Goal: Task Accomplishment & Management: Manage account settings

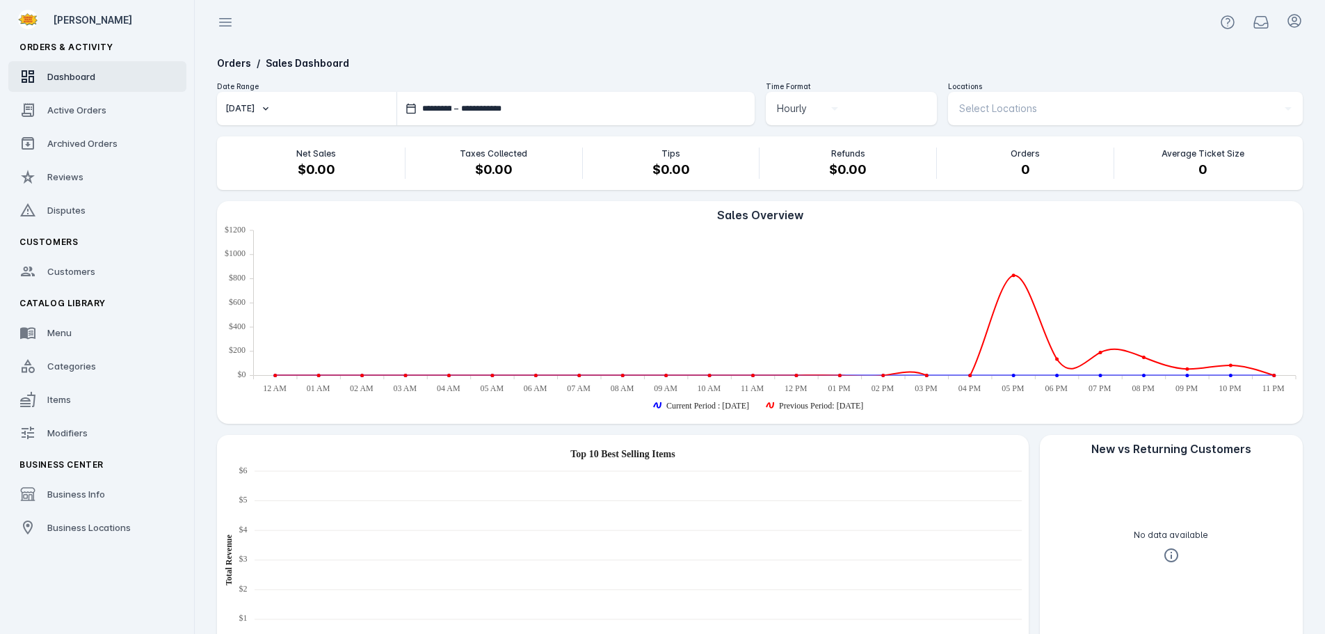
click at [270, 108] on button "[DATE]" at bounding box center [306, 108] width 179 height 33
click at [268, 174] on span "[DATE]" at bounding box center [252, 180] width 32 height 17
type input "**********"
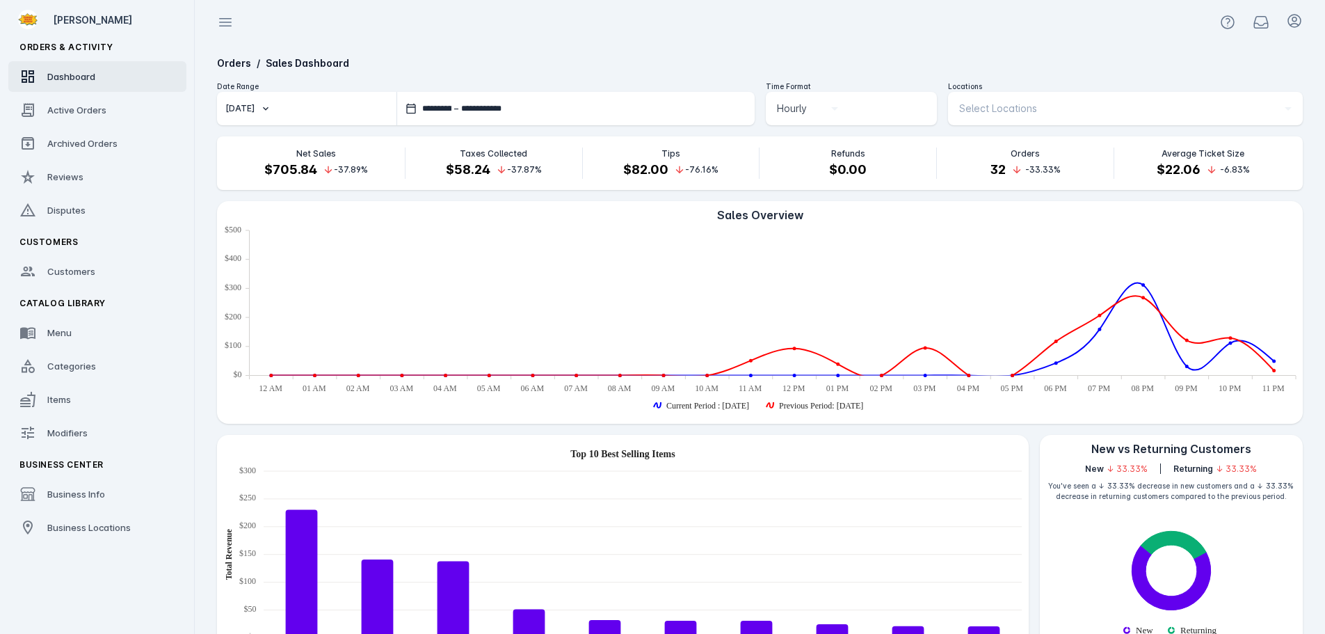
click at [1048, 110] on div "Select Locations" at bounding box center [1119, 108] width 320 height 17
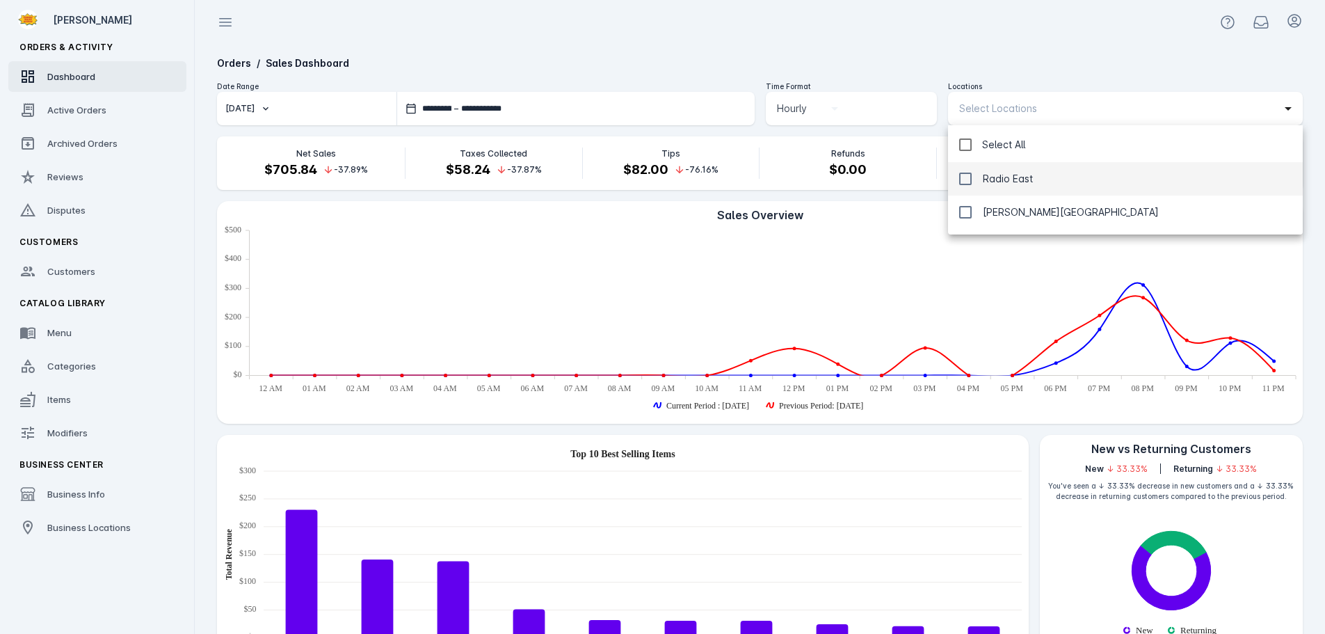
click at [1003, 177] on span "Radio East" at bounding box center [1008, 178] width 50 height 17
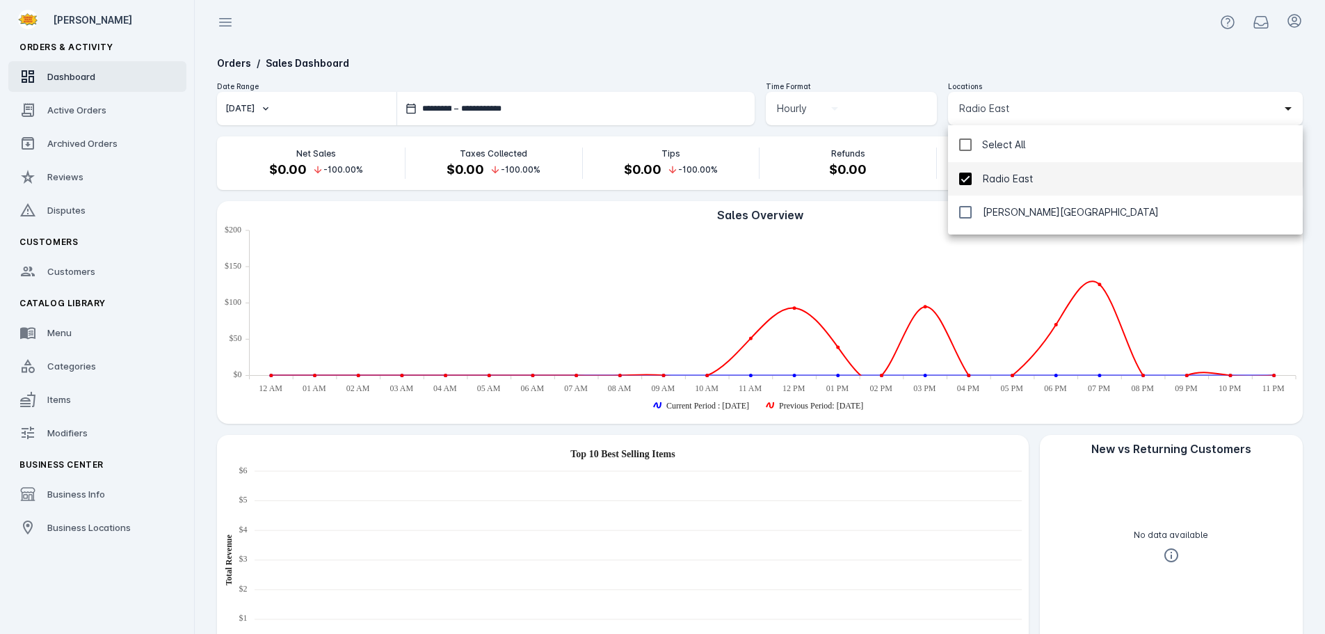
click at [996, 49] on div at bounding box center [662, 317] width 1325 height 634
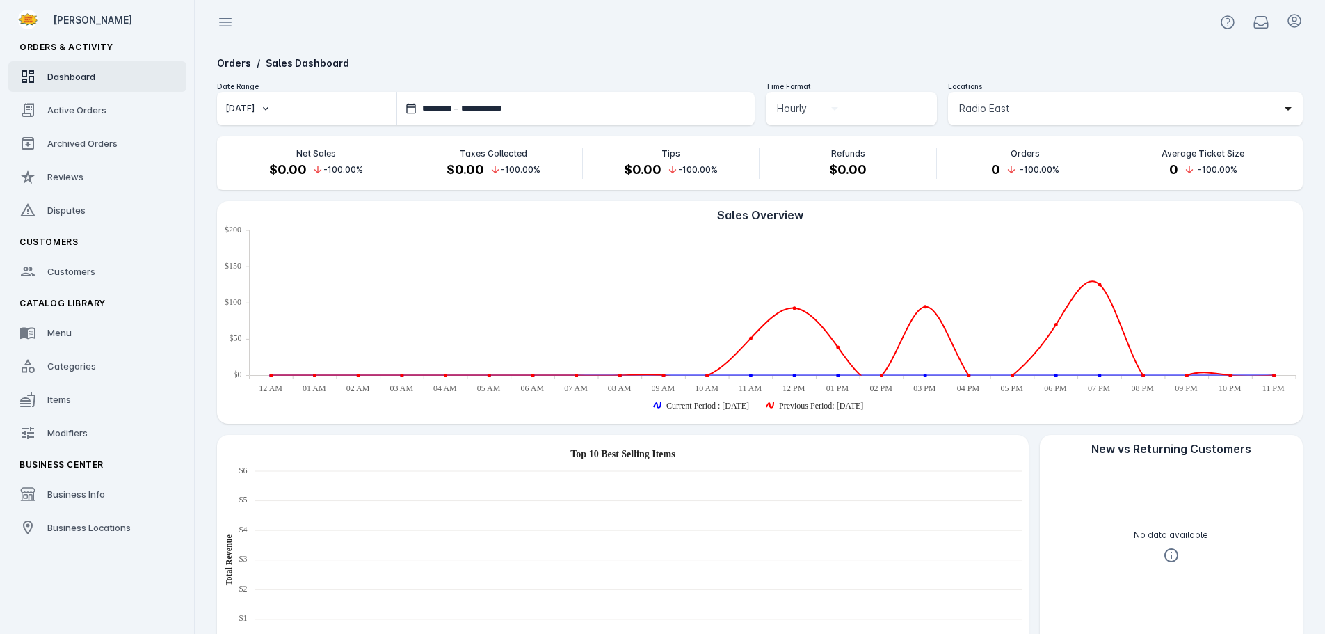
click at [1001, 106] on span "Radio East" at bounding box center [984, 108] width 50 height 17
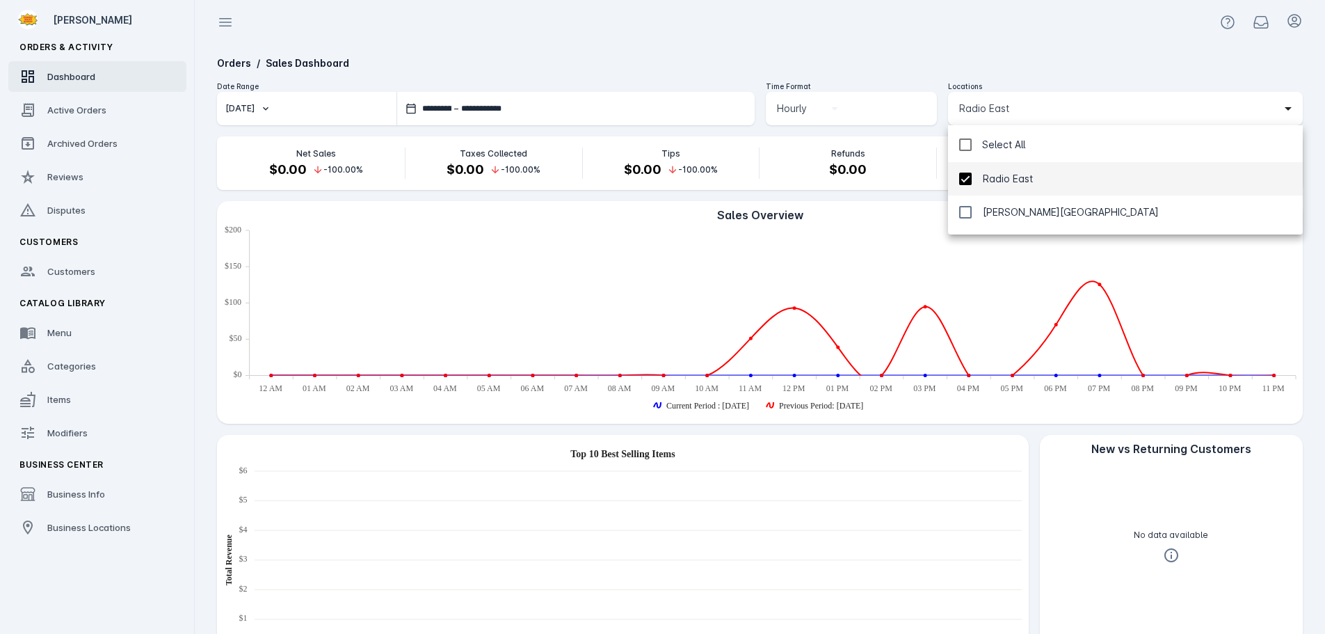
click at [989, 176] on span "Radio East" at bounding box center [1008, 178] width 50 height 17
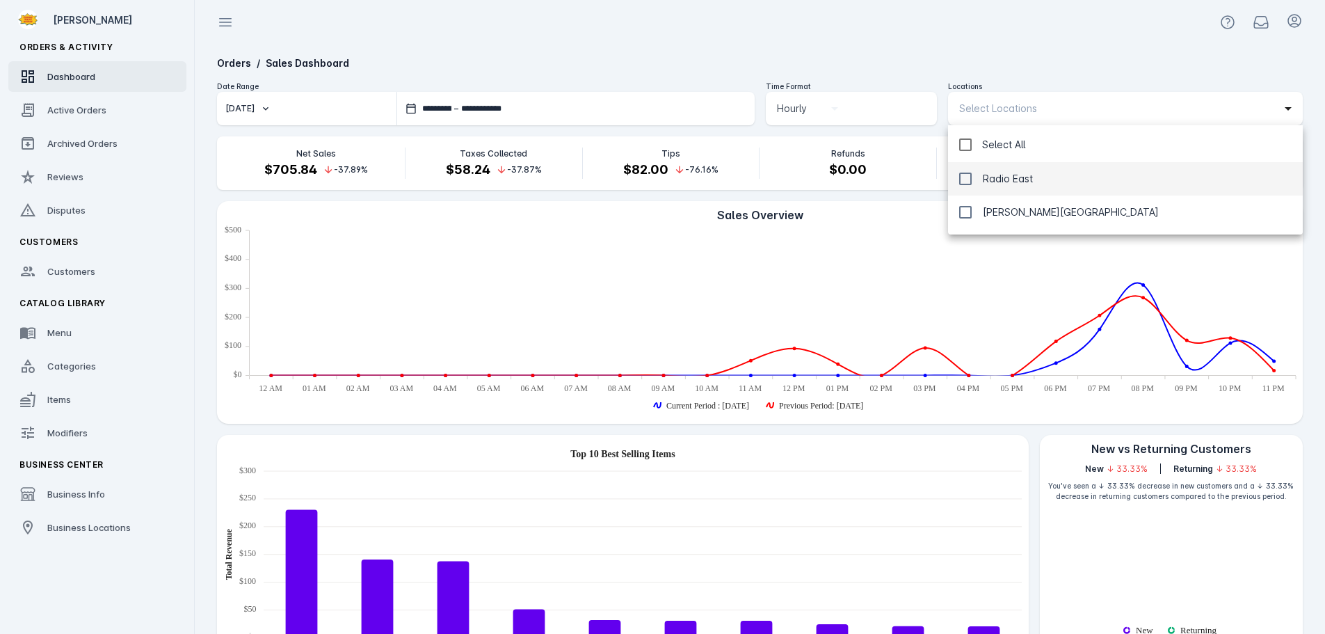
click at [1000, 108] on div at bounding box center [662, 317] width 1325 height 634
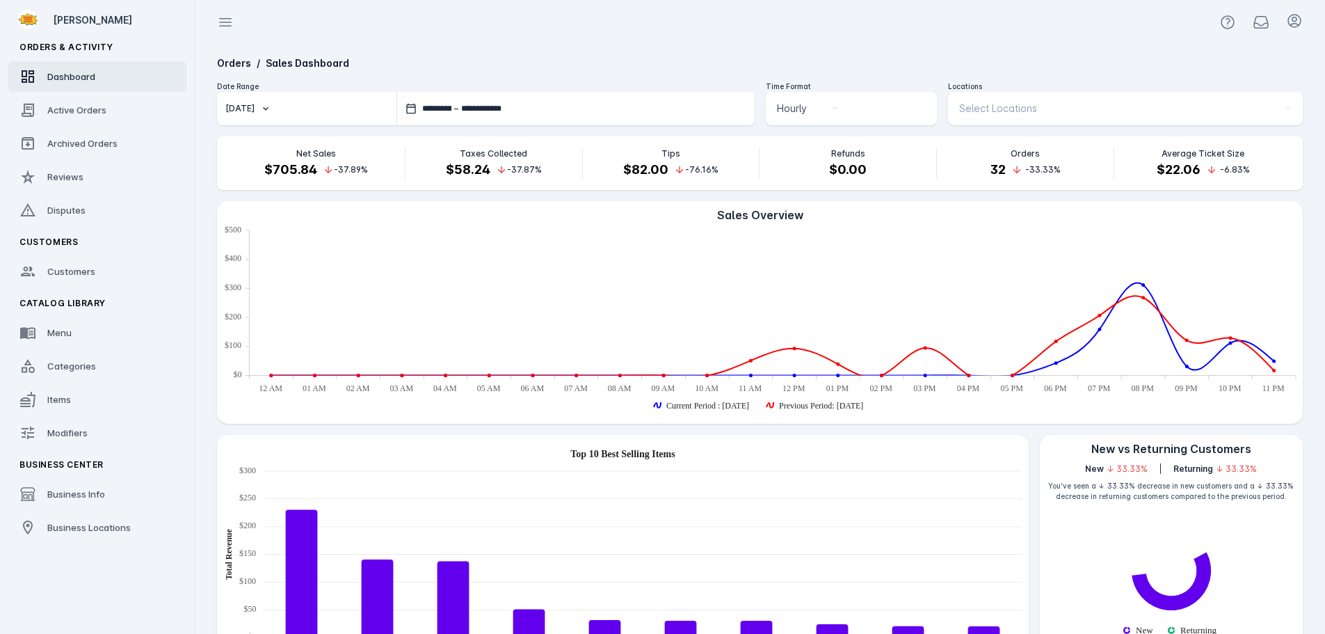
click at [1000, 108] on span "Select Locations" at bounding box center [998, 108] width 78 height 17
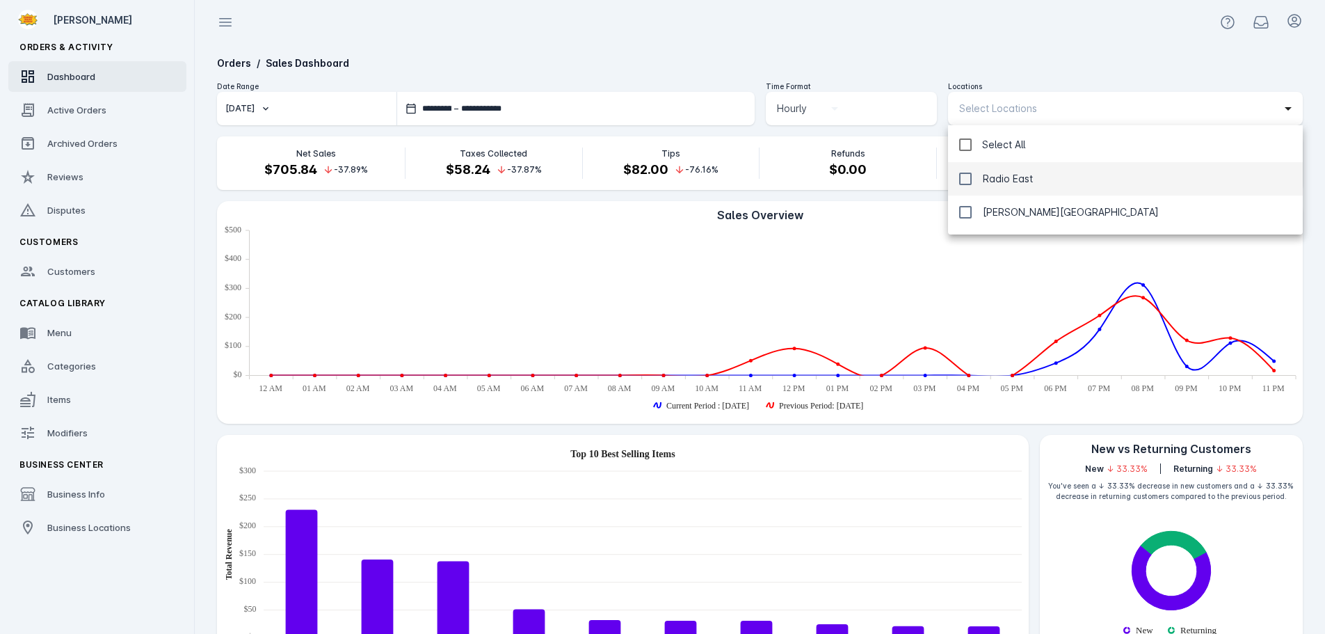
drag, startPoint x: 1003, startPoint y: 209, endPoint x: 998, endPoint y: 188, distance: 21.6
click at [1003, 210] on span "[PERSON_NAME][GEOGRAPHIC_DATA]" at bounding box center [1071, 212] width 176 height 17
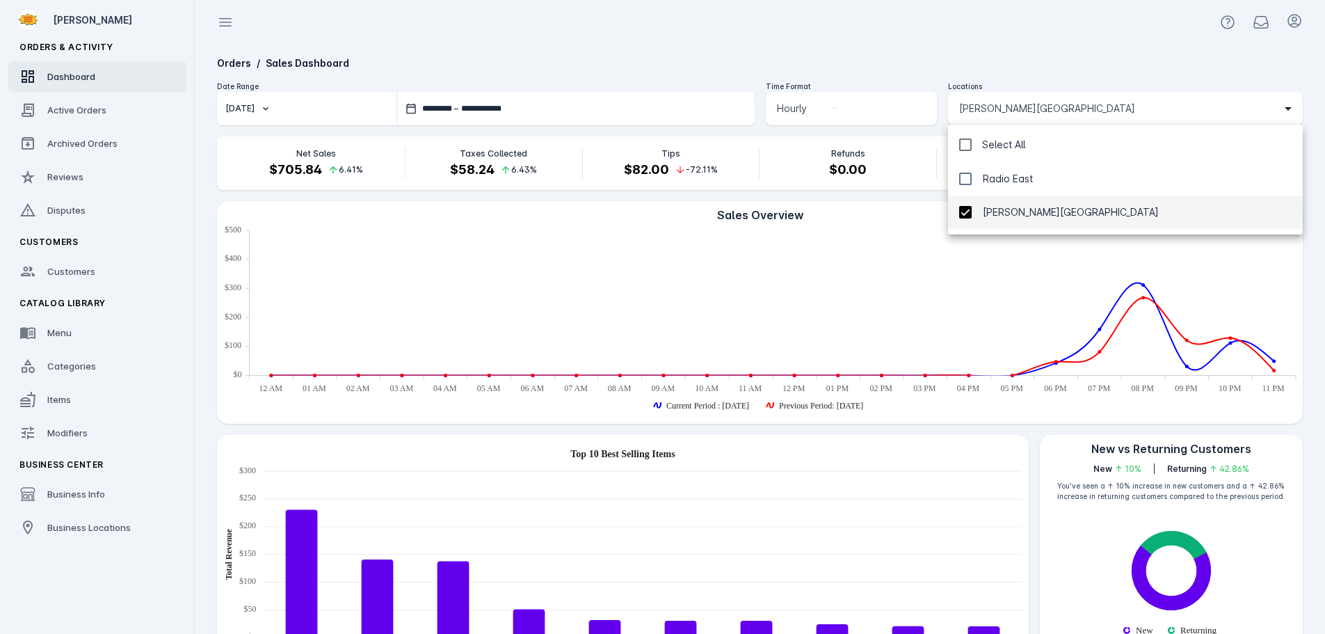
click at [978, 23] on div at bounding box center [662, 317] width 1325 height 634
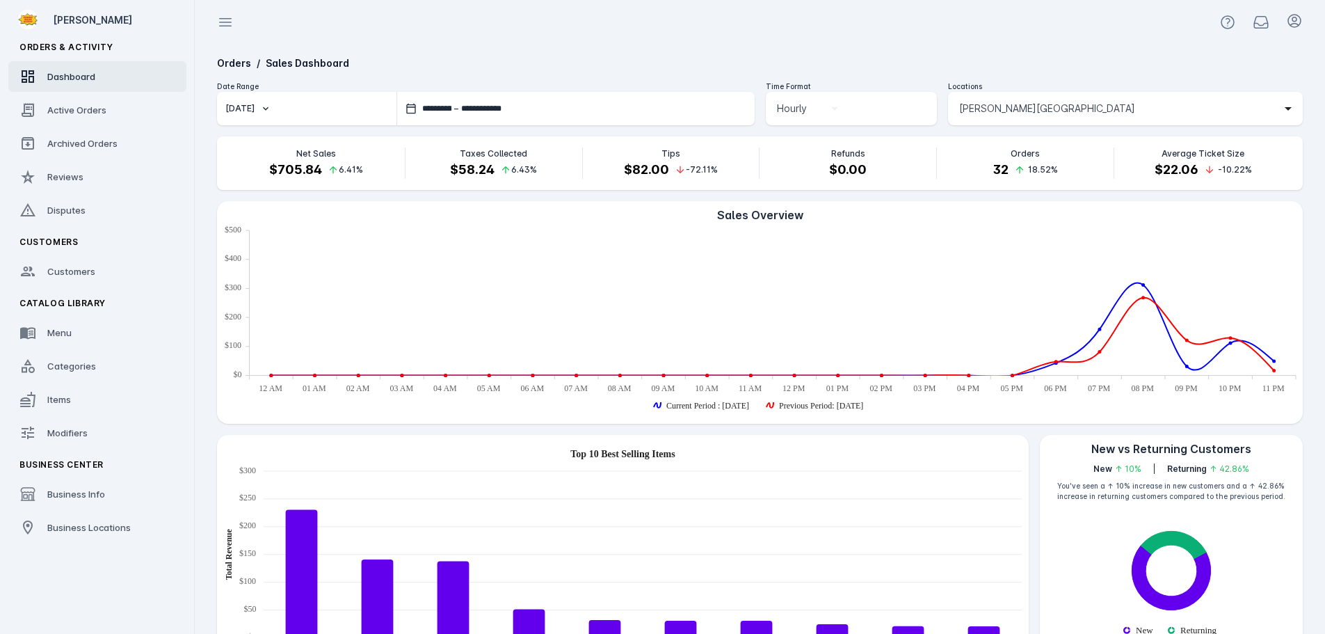
click at [986, 108] on span "[PERSON_NAME][GEOGRAPHIC_DATA]" at bounding box center [1047, 108] width 176 height 17
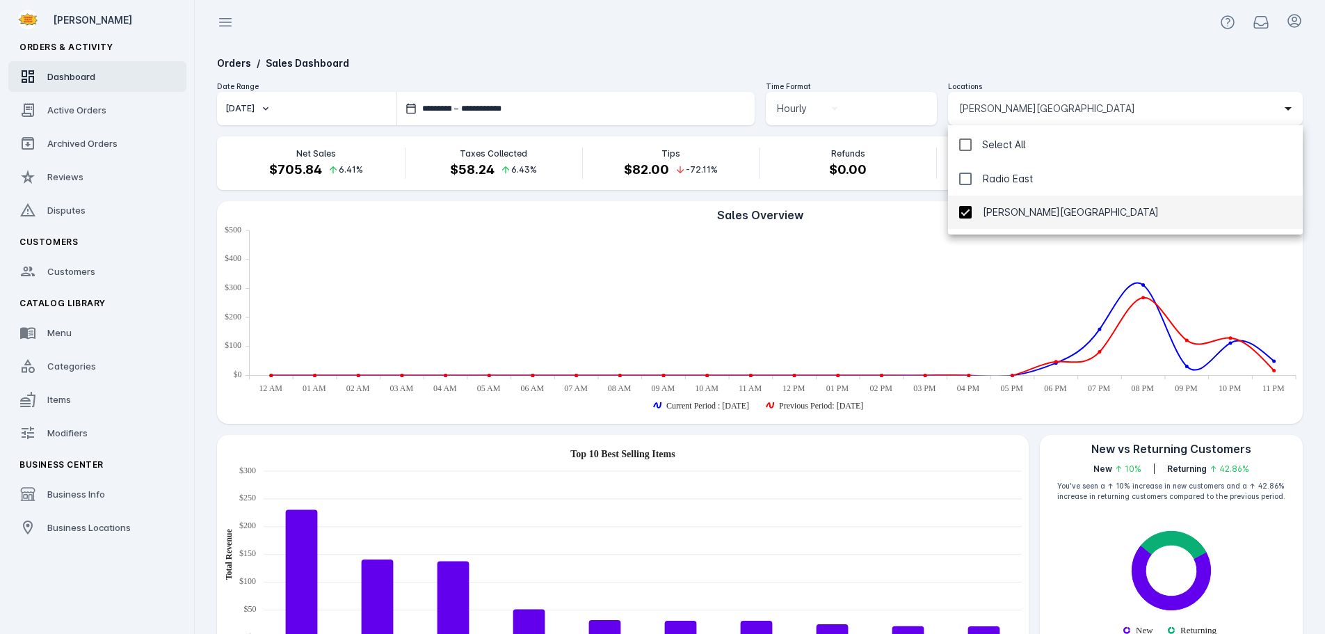
click at [987, 141] on div "Select All" at bounding box center [1003, 144] width 43 height 17
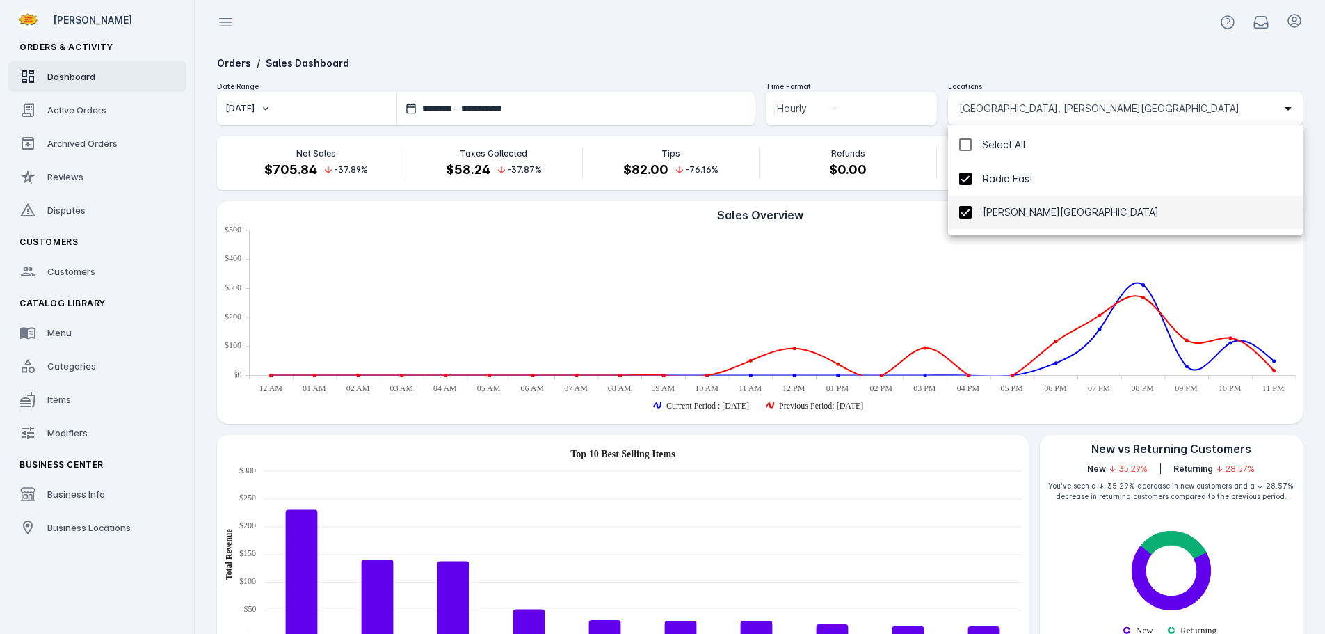
click at [987, 145] on div "Select All" at bounding box center [1003, 144] width 43 height 17
click at [946, 18] on div at bounding box center [662, 317] width 1325 height 634
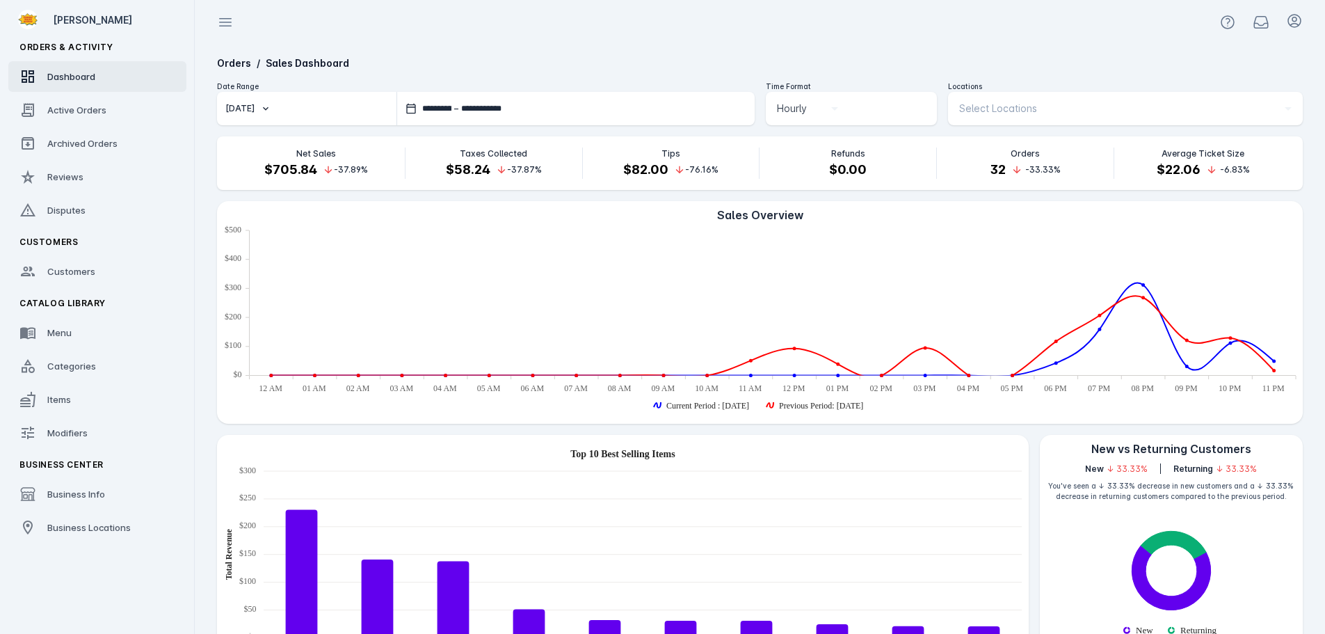
click at [969, 91] on div "Locations" at bounding box center [1125, 86] width 355 height 10
click at [978, 105] on span "Select Locations" at bounding box center [998, 108] width 78 height 17
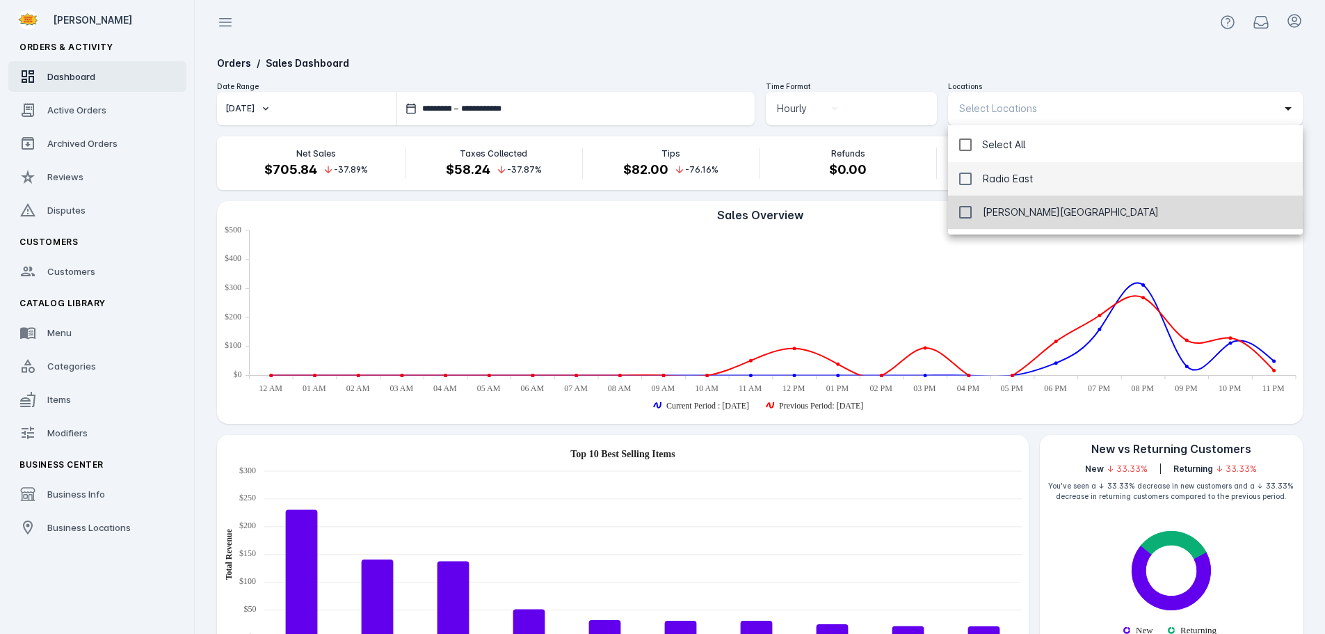
click at [998, 214] on span "[PERSON_NAME][GEOGRAPHIC_DATA]" at bounding box center [1071, 212] width 176 height 17
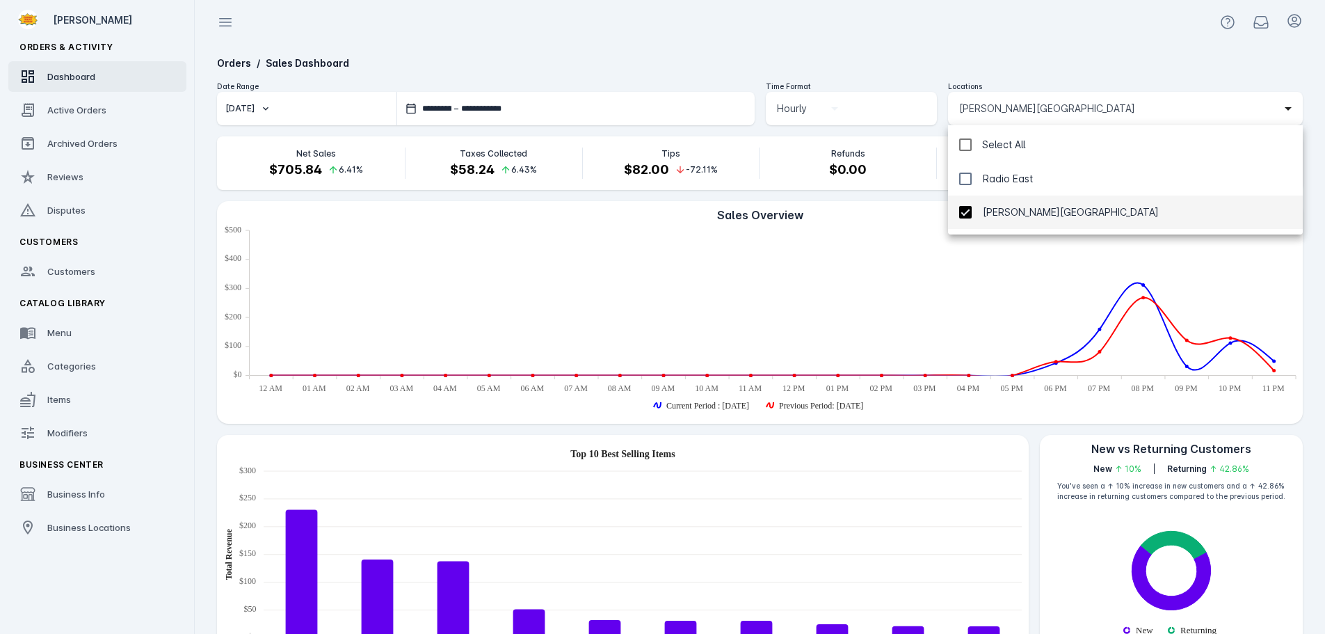
click at [923, 15] on div at bounding box center [662, 317] width 1325 height 634
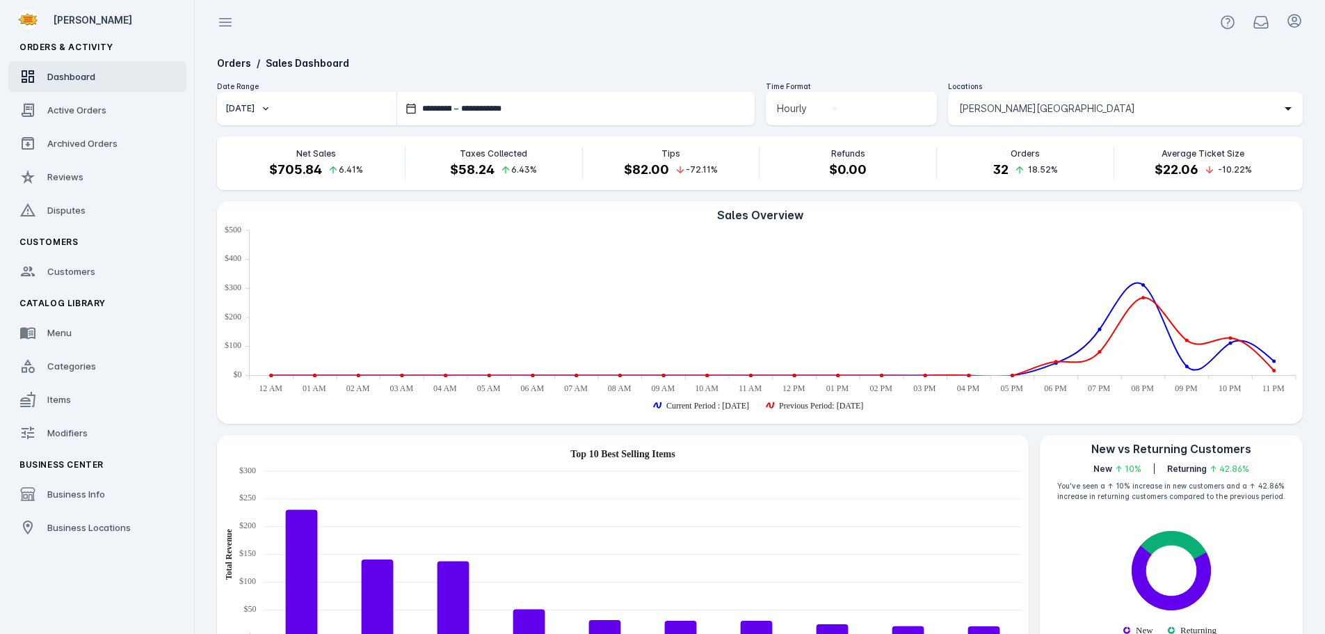
click at [997, 113] on span "[PERSON_NAME][GEOGRAPHIC_DATA]" at bounding box center [1047, 108] width 176 height 17
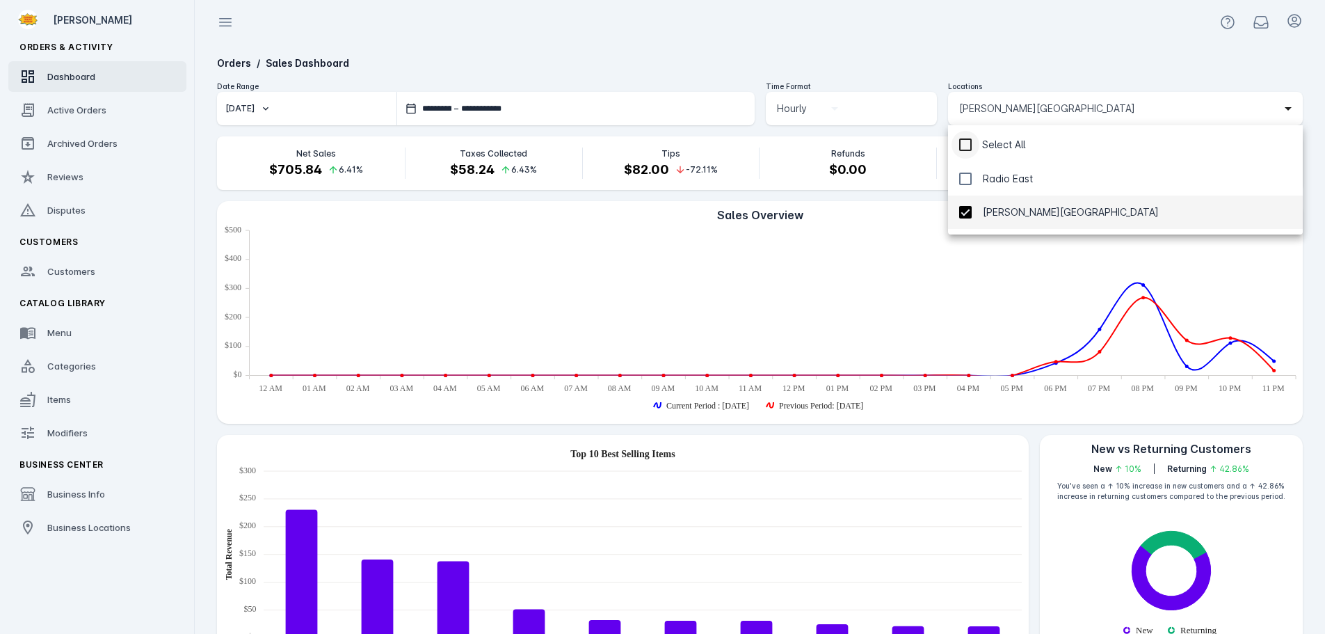
drag, startPoint x: 993, startPoint y: 214, endPoint x: 964, endPoint y: 130, distance: 89.1
click at [993, 215] on span "[PERSON_NAME][GEOGRAPHIC_DATA]" at bounding box center [1071, 212] width 176 height 17
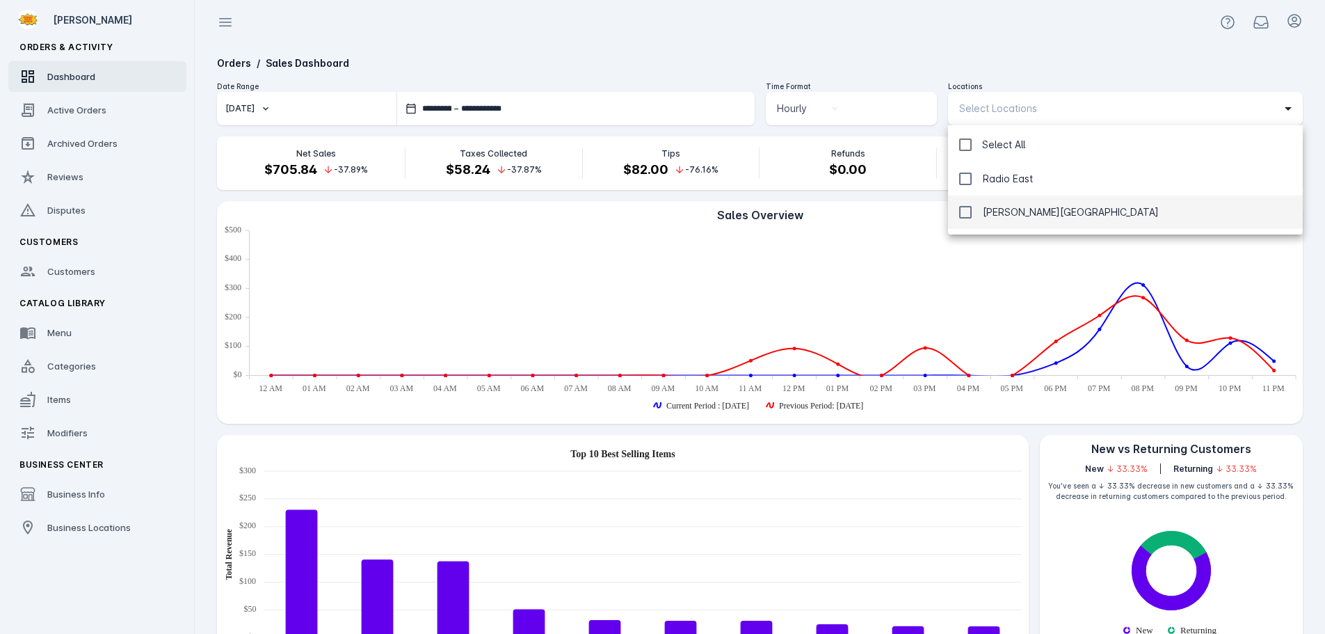
click at [940, 33] on div at bounding box center [662, 317] width 1325 height 634
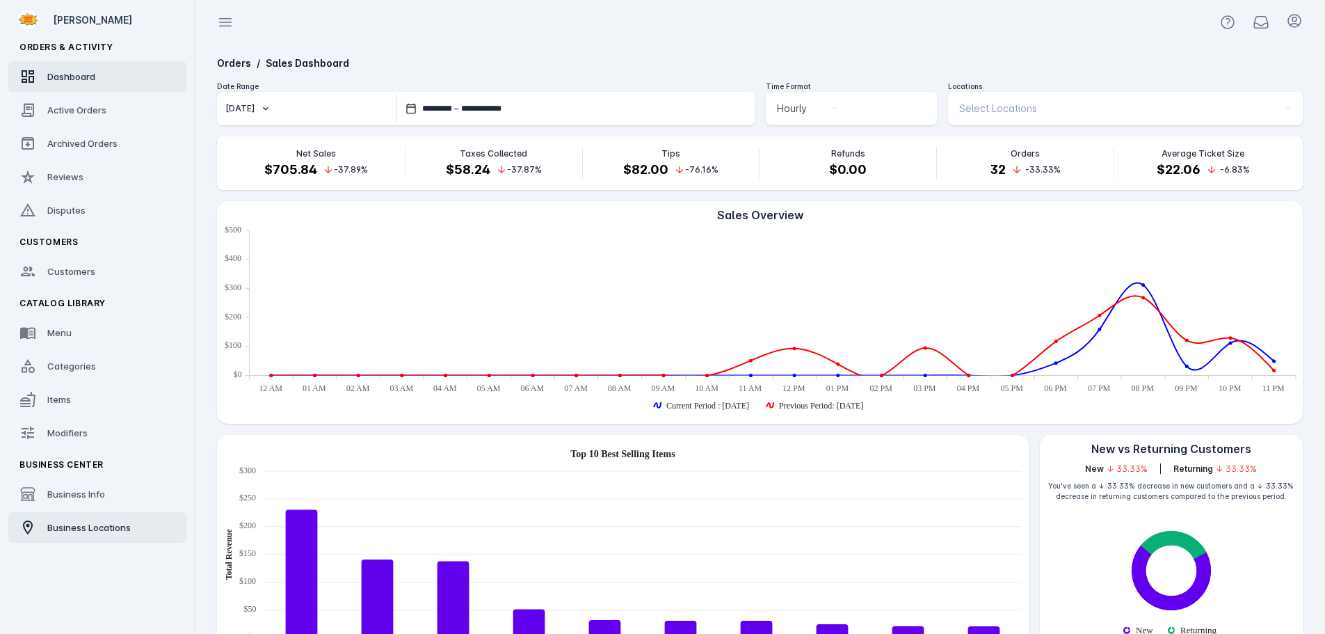
click at [74, 531] on span "Business Locations" at bounding box center [88, 527] width 83 height 11
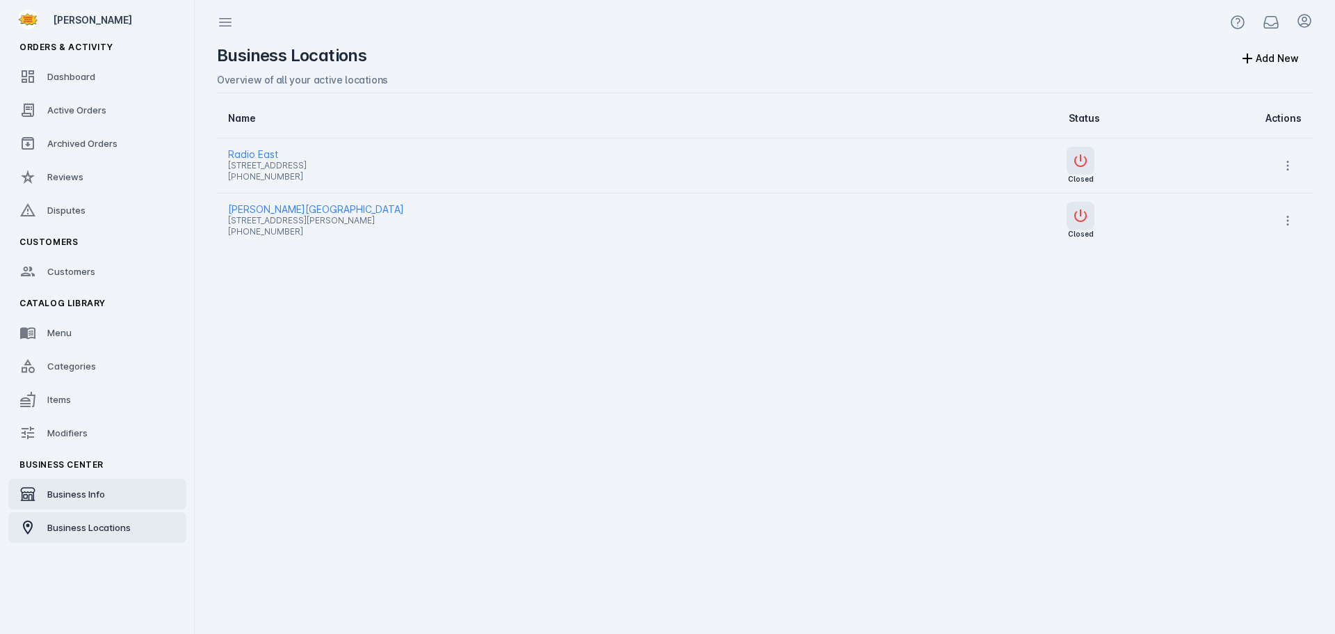
click at [76, 500] on div "Business Info" at bounding box center [76, 494] width 58 height 14
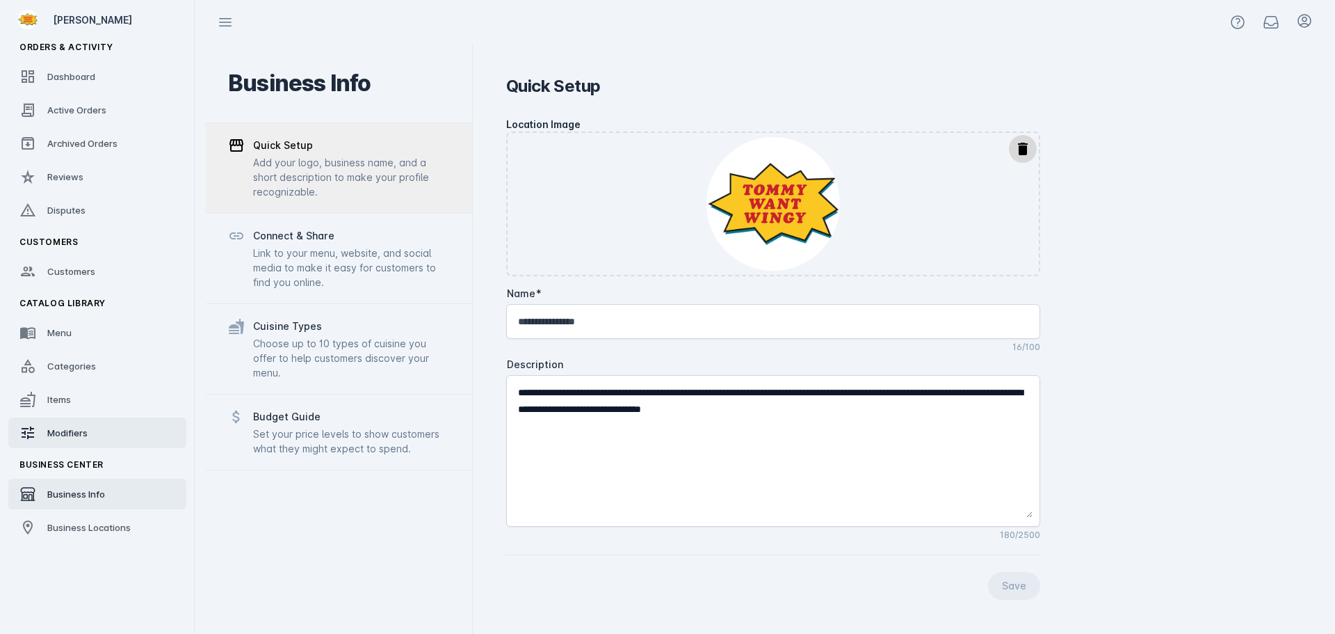
click at [79, 431] on span "Modifiers" at bounding box center [67, 432] width 40 height 11
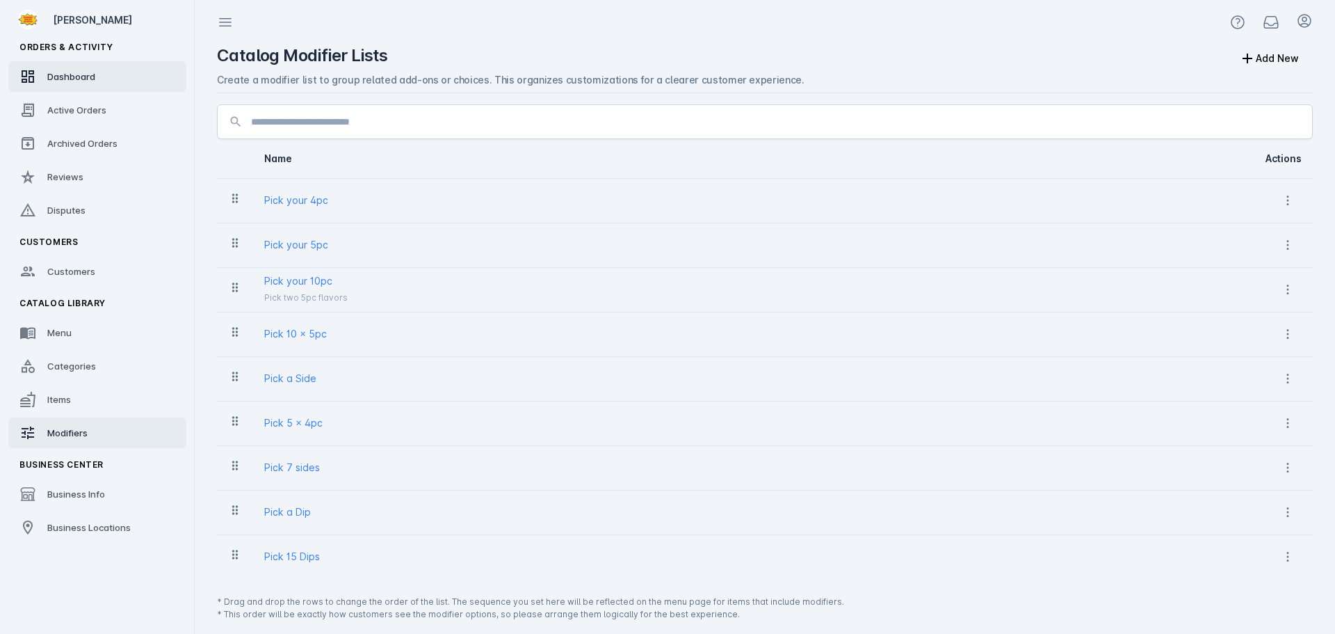
click at [56, 86] on link "Dashboard" at bounding box center [97, 76] width 178 height 31
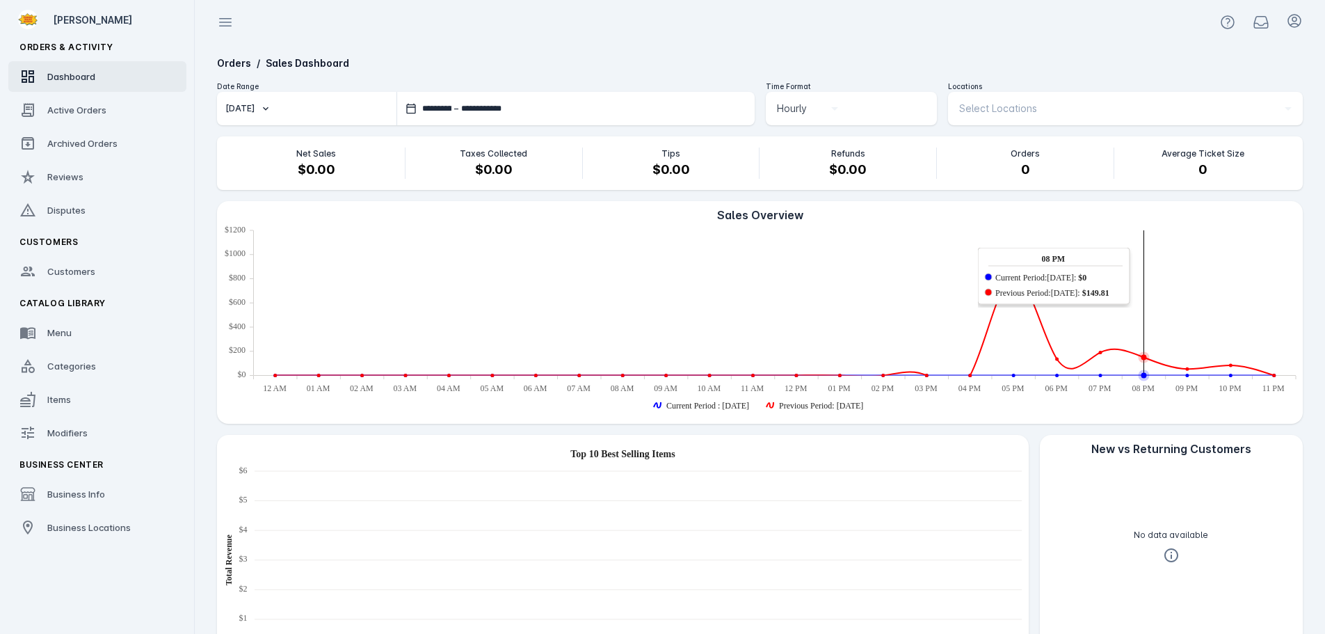
drag, startPoint x: 1050, startPoint y: 300, endPoint x: 1172, endPoint y: 309, distance: 122.0
click at [1172, 309] on rect ". Syncfusion interactive chart." at bounding box center [775, 302] width 1042 height 145
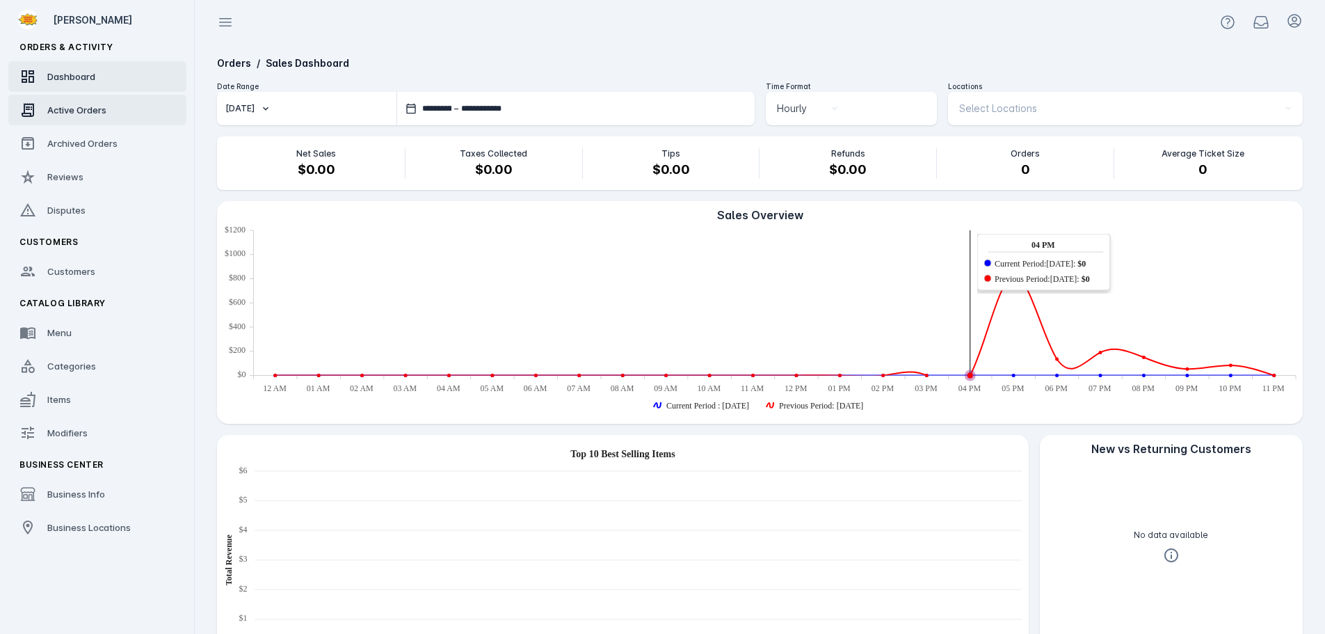
click at [44, 112] on link "Active Orders" at bounding box center [97, 110] width 178 height 31
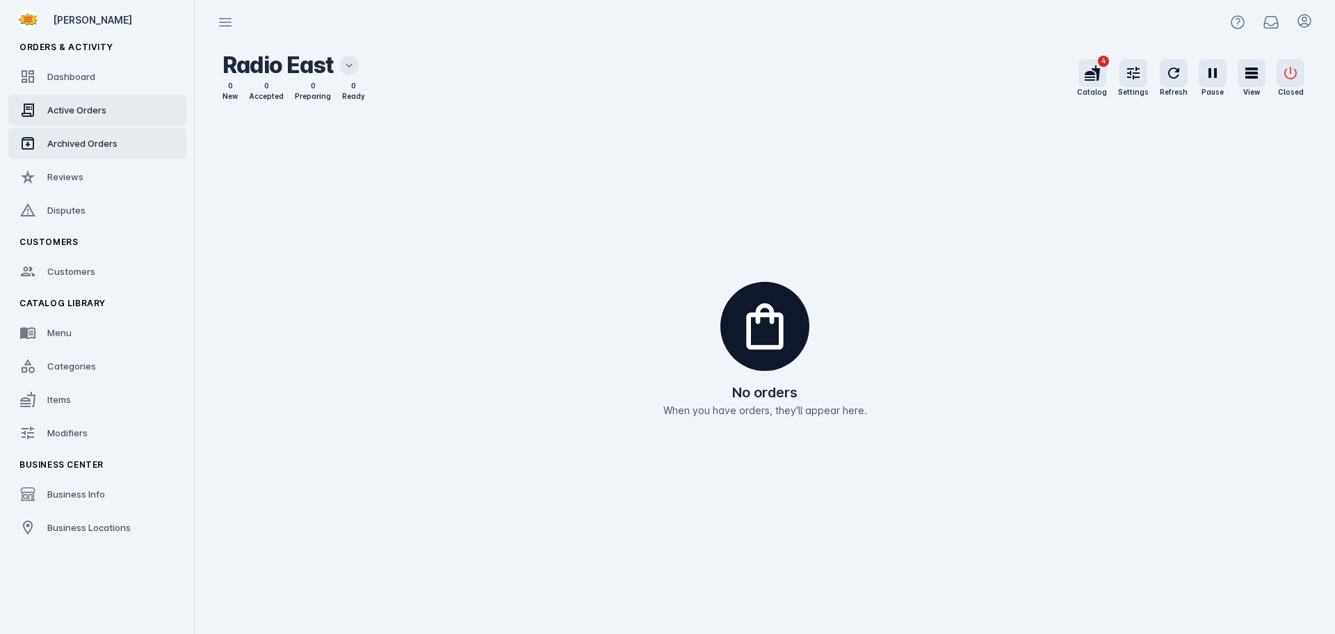
click at [69, 136] on div "Archived Orders" at bounding box center [82, 143] width 70 height 14
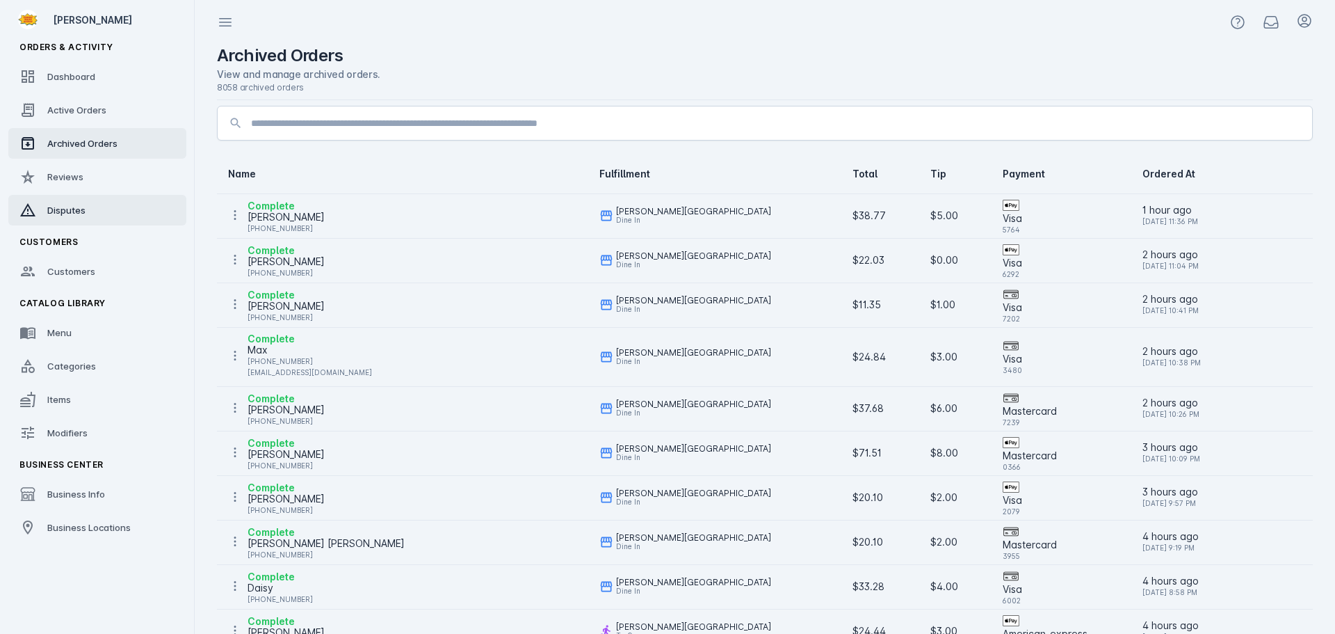
click at [96, 204] on link "Disputes" at bounding box center [97, 210] width 178 height 31
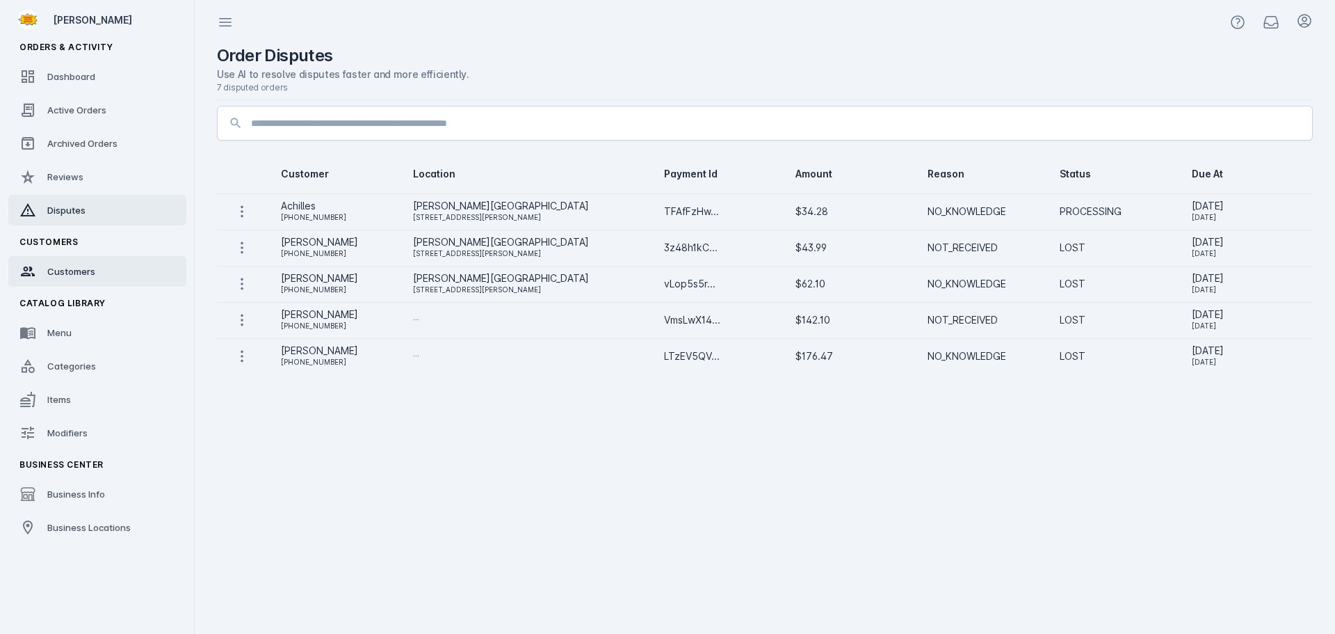
click at [77, 272] on span "Customers" at bounding box center [71, 271] width 48 height 11
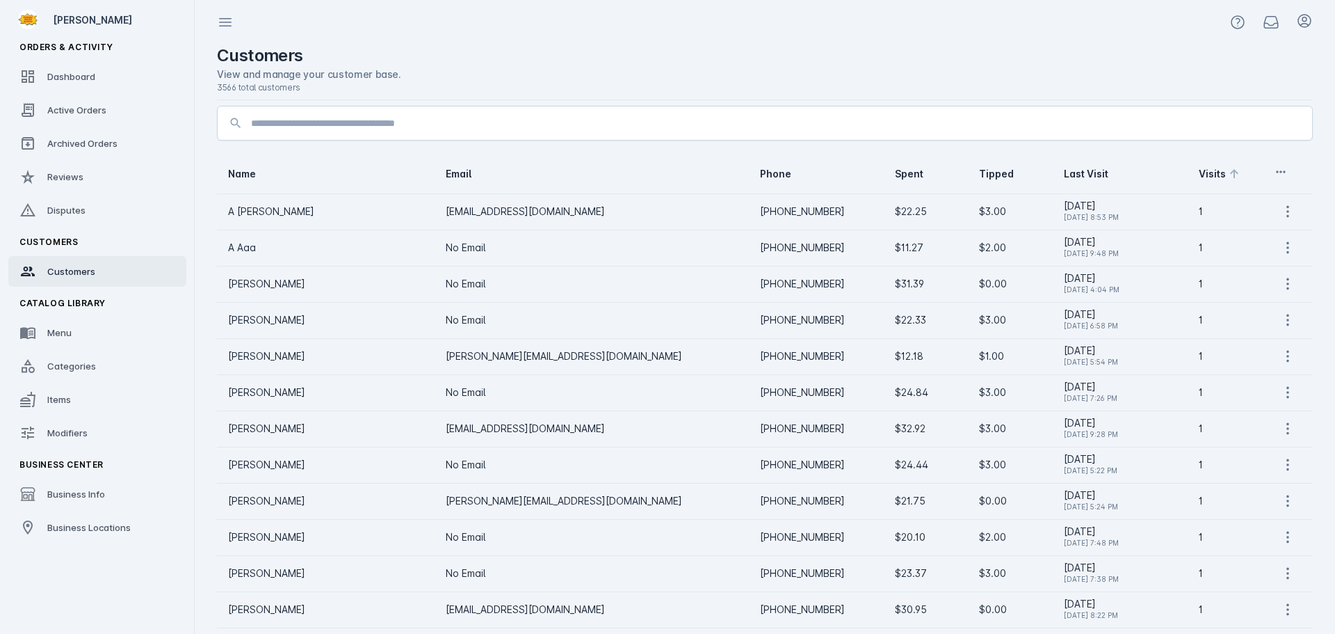
click at [1199, 173] on div "Visits" at bounding box center [1212, 174] width 27 height 14
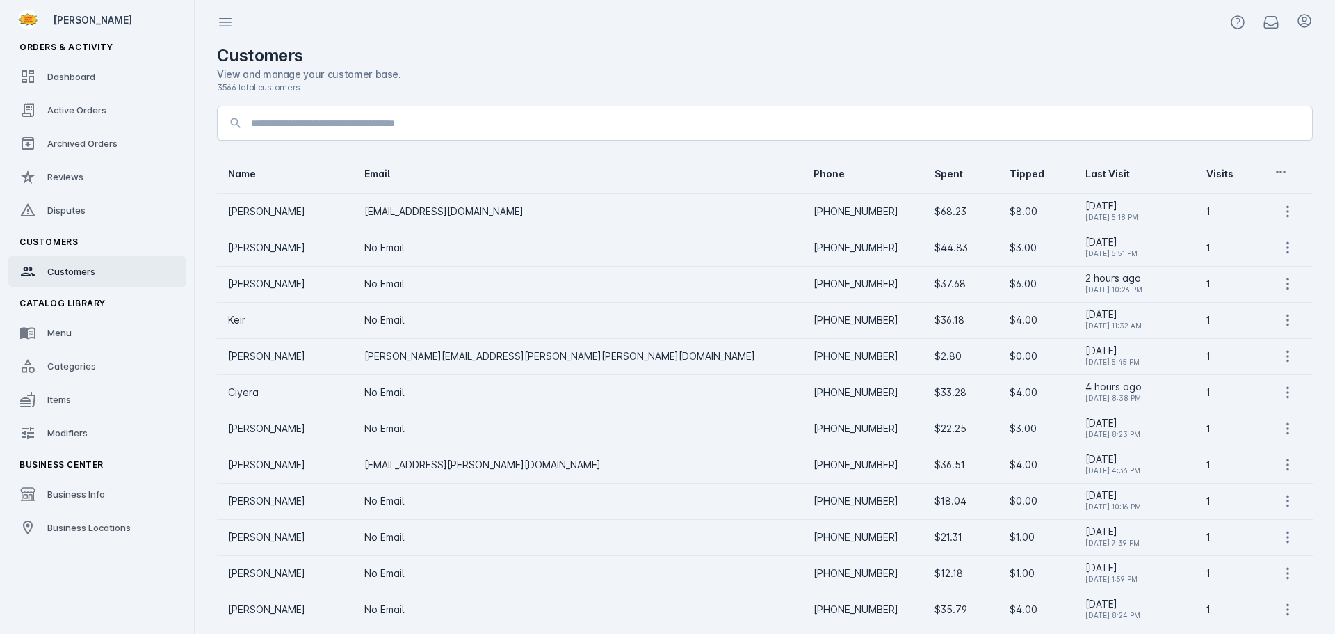
click at [1207, 173] on div "Visits" at bounding box center [1220, 174] width 27 height 14
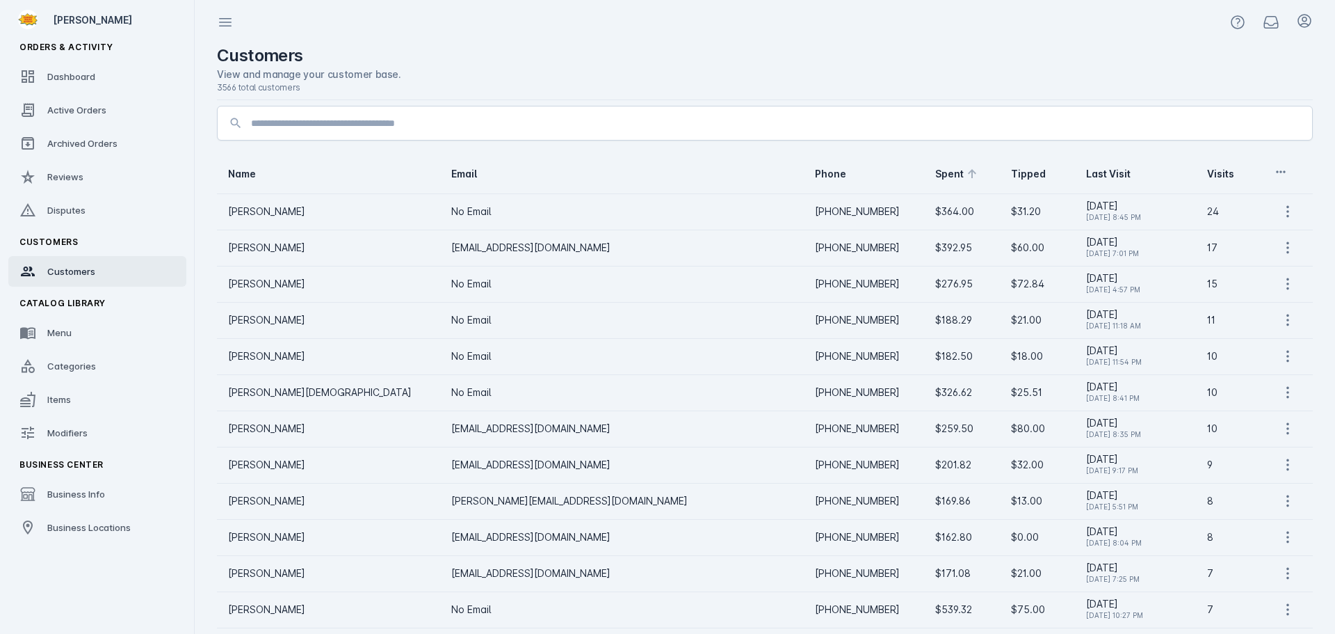
click at [964, 175] on icon at bounding box center [972, 174] width 17 height 17
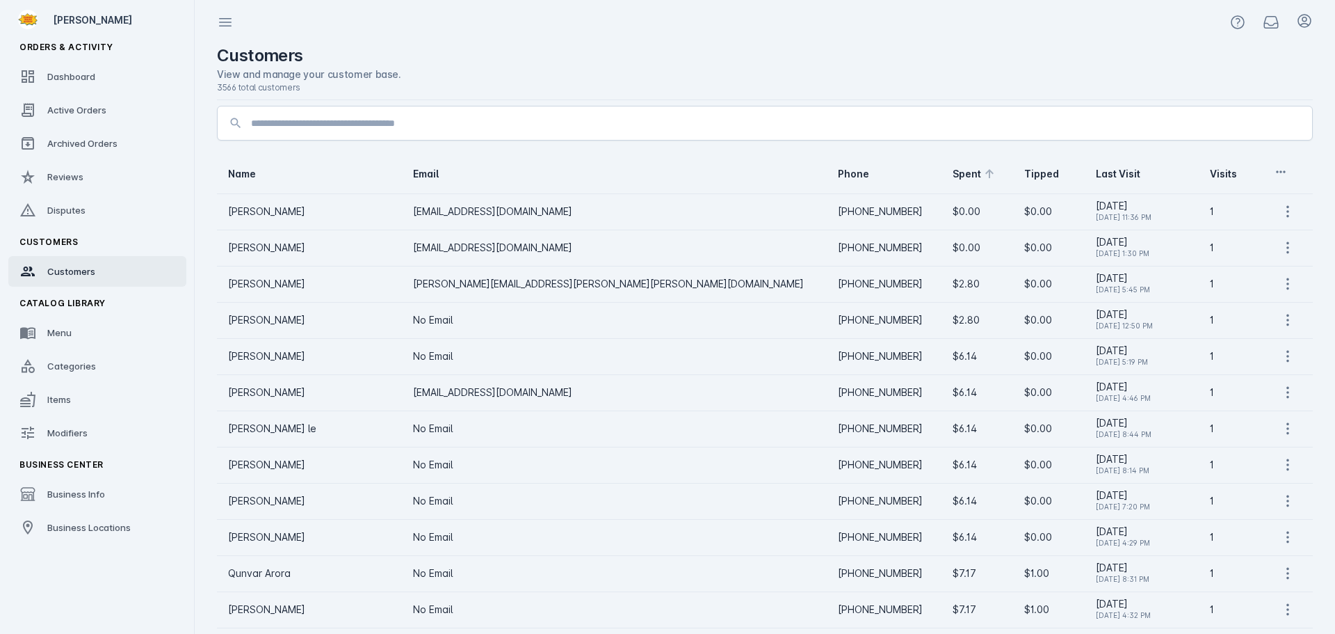
click at [985, 177] on icon at bounding box center [989, 173] width 8 height 9
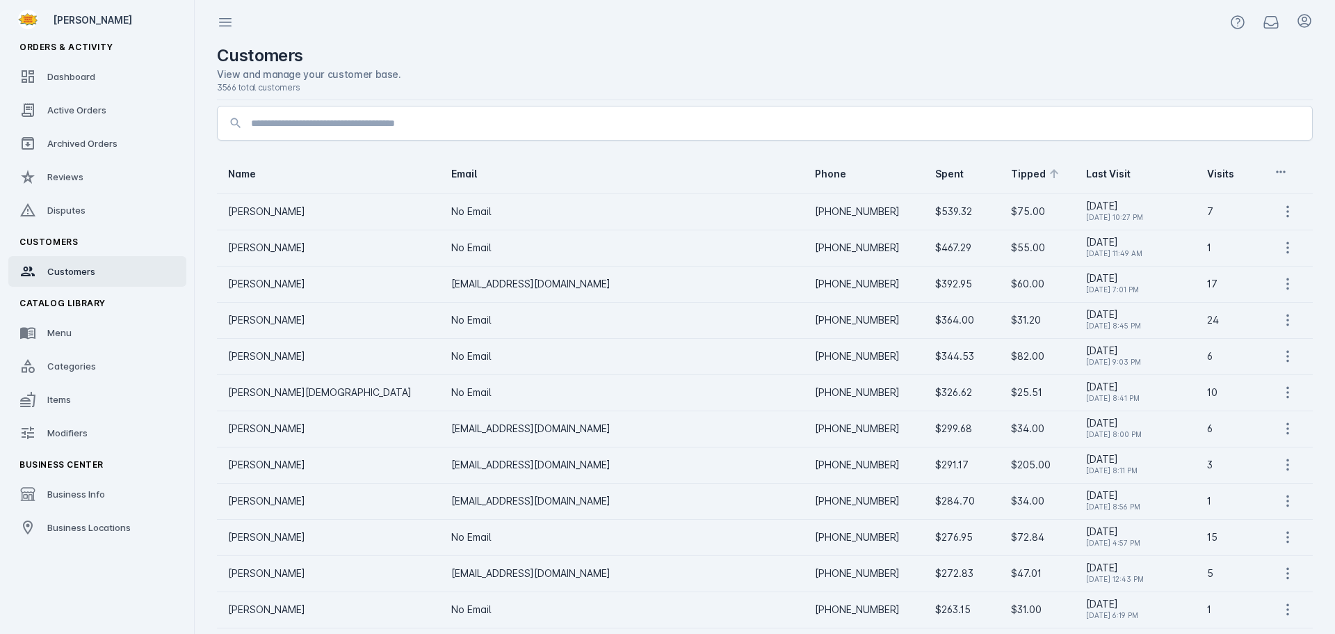
click at [1011, 177] on div "Tipped" at bounding box center [1028, 174] width 35 height 14
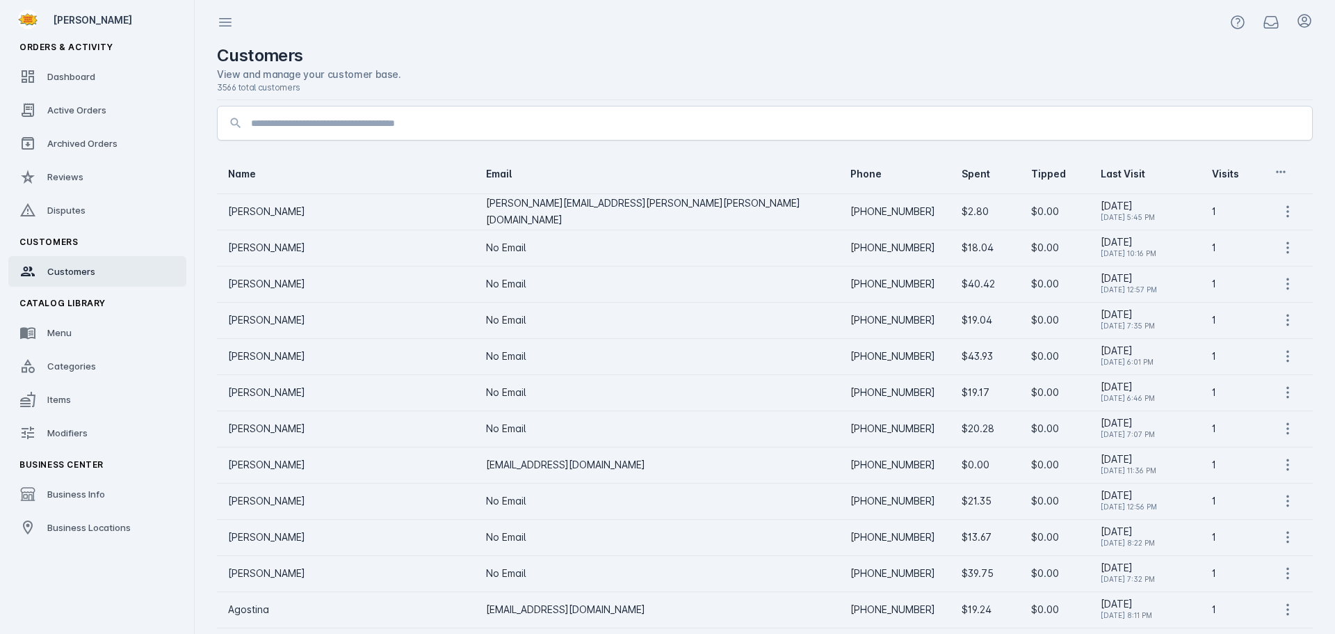
click at [1031, 177] on div "Tipped" at bounding box center [1048, 174] width 35 height 14
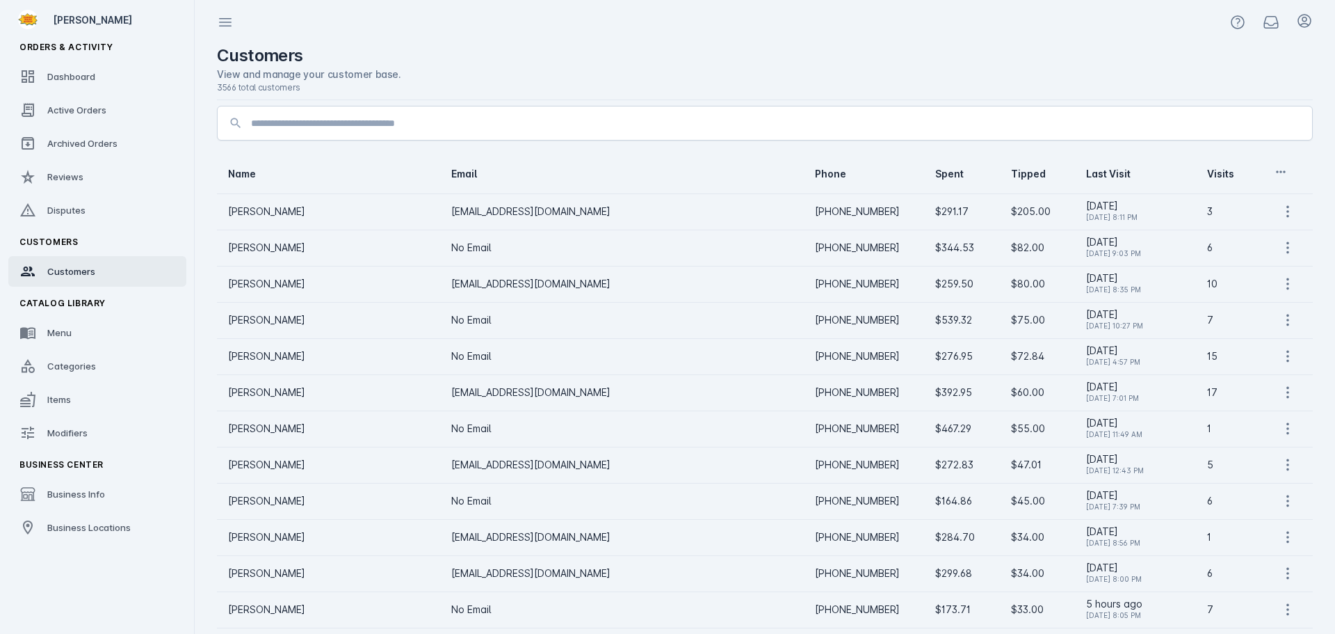
drag, startPoint x: 223, startPoint y: 213, endPoint x: 313, endPoint y: 211, distance: 89.8
click at [313, 211] on td "[PERSON_NAME]" at bounding box center [328, 211] width 223 height 36
drag, startPoint x: 696, startPoint y: 213, endPoint x: 730, endPoint y: 215, distance: 34.1
click at [804, 215] on td "[PHONE_NUMBER]" at bounding box center [864, 211] width 120 height 36
copy td "[PHONE_NUMBER]"
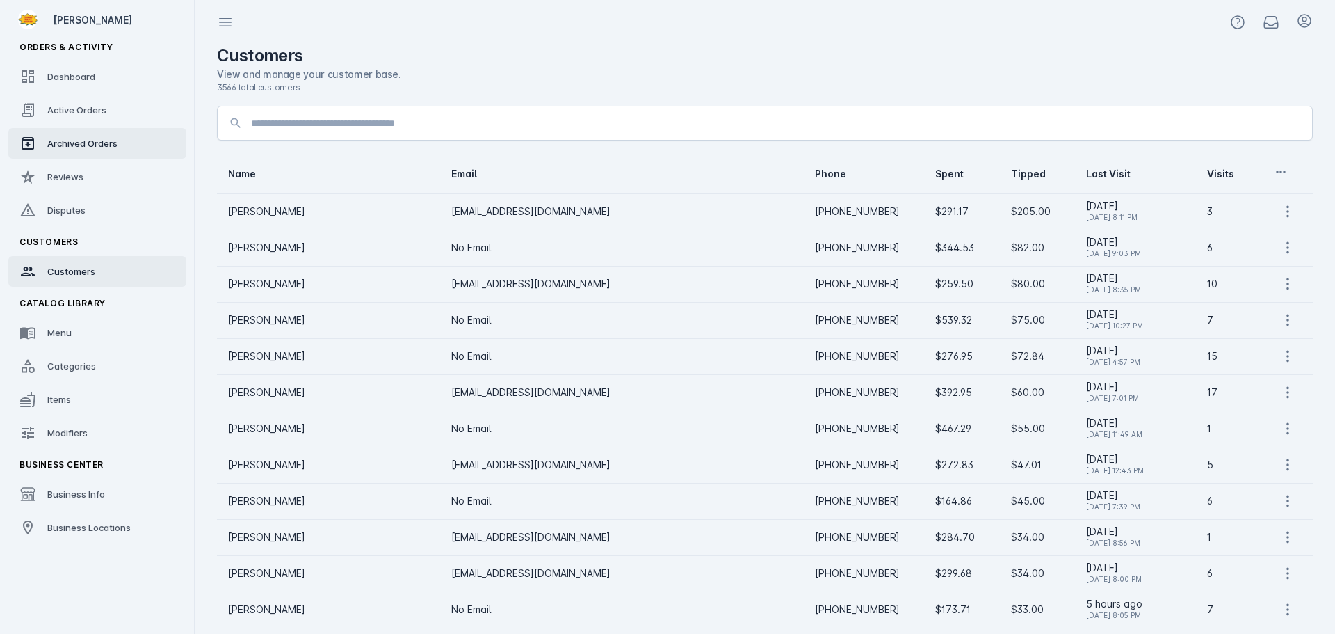
click at [82, 138] on span "Archived Orders" at bounding box center [82, 143] width 70 height 11
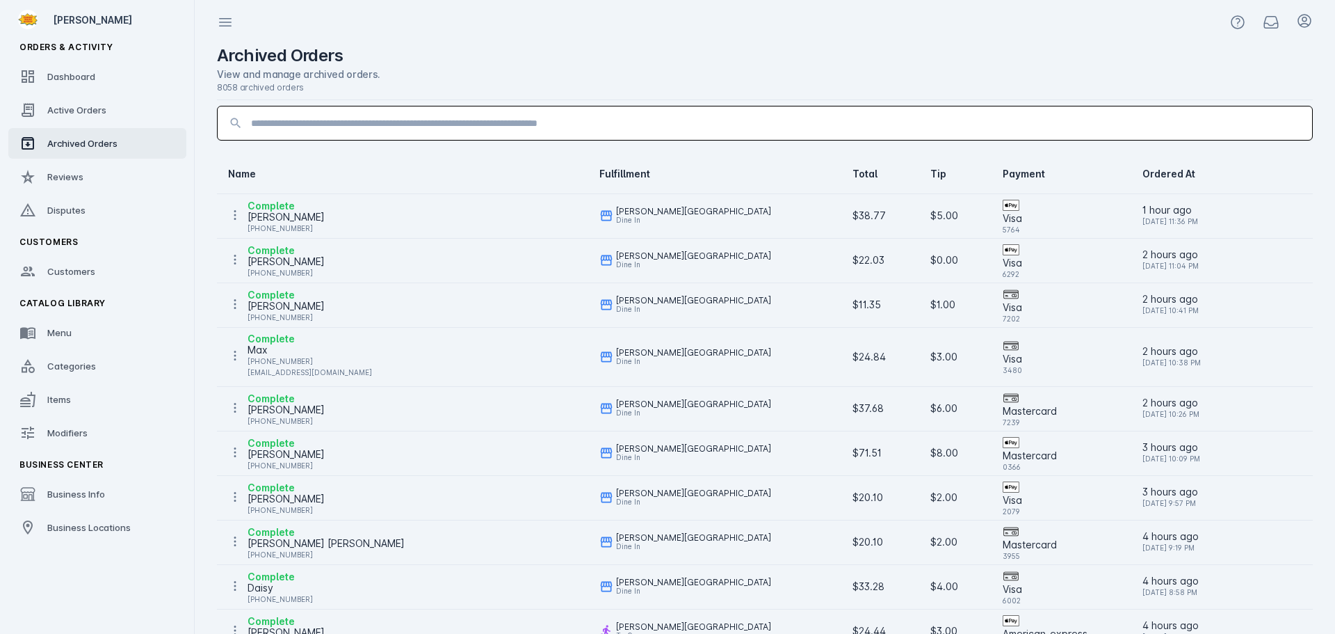
click at [314, 123] on input at bounding box center [776, 123] width 1050 height 17
paste input "**********"
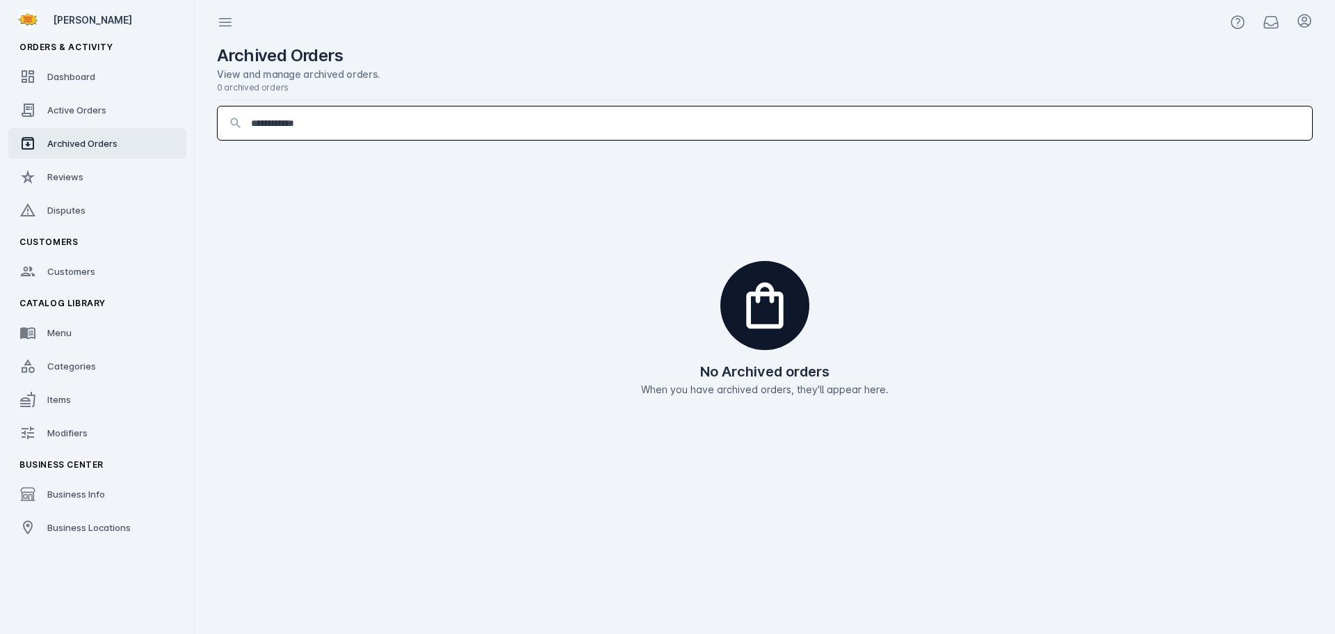
click at [293, 124] on input "**********" at bounding box center [776, 123] width 1050 height 17
click at [268, 121] on input "**********" at bounding box center [776, 123] width 1050 height 17
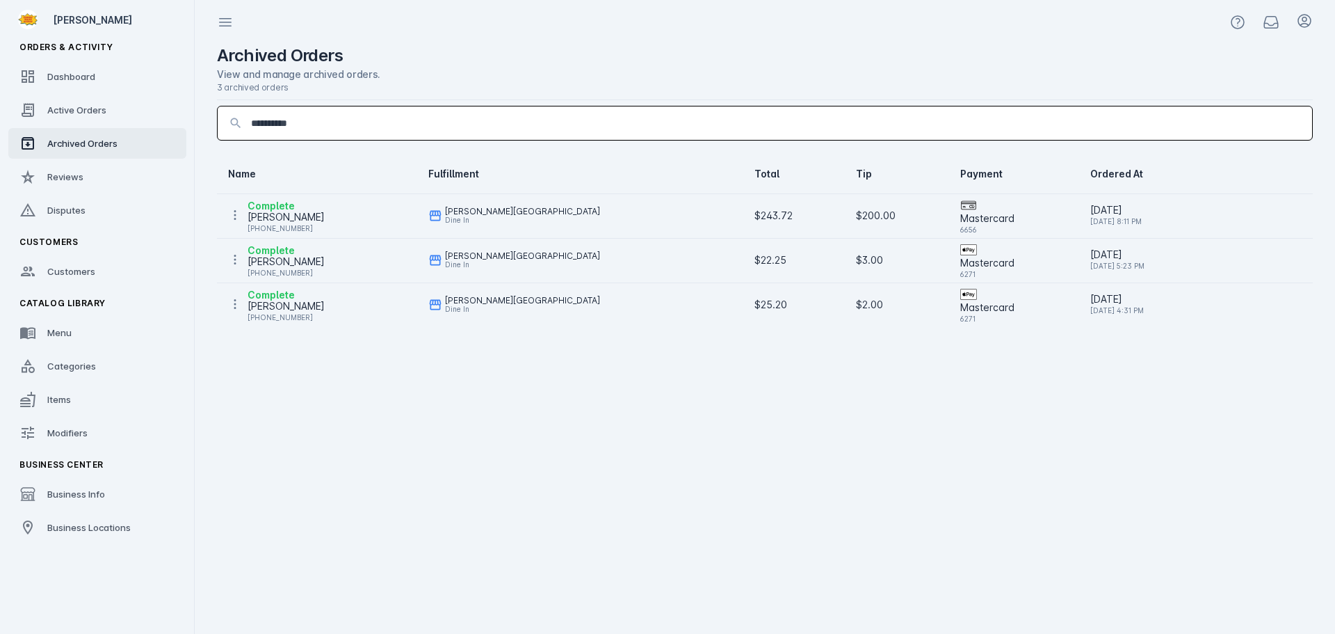
type input "**********"
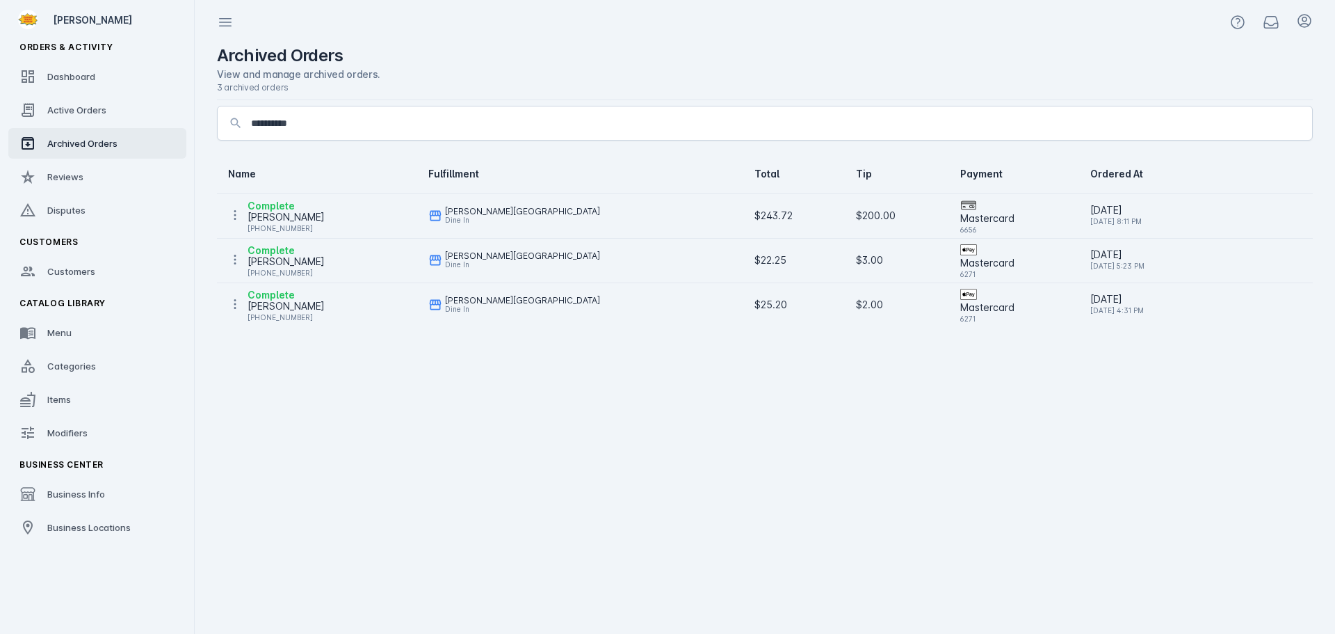
click at [347, 218] on div "Complete [PERSON_NAME] [PHONE_NUMBER]" at bounding box center [317, 213] width 178 height 33
click at [292, 216] on div "[PERSON_NAME]" at bounding box center [286, 217] width 77 height 17
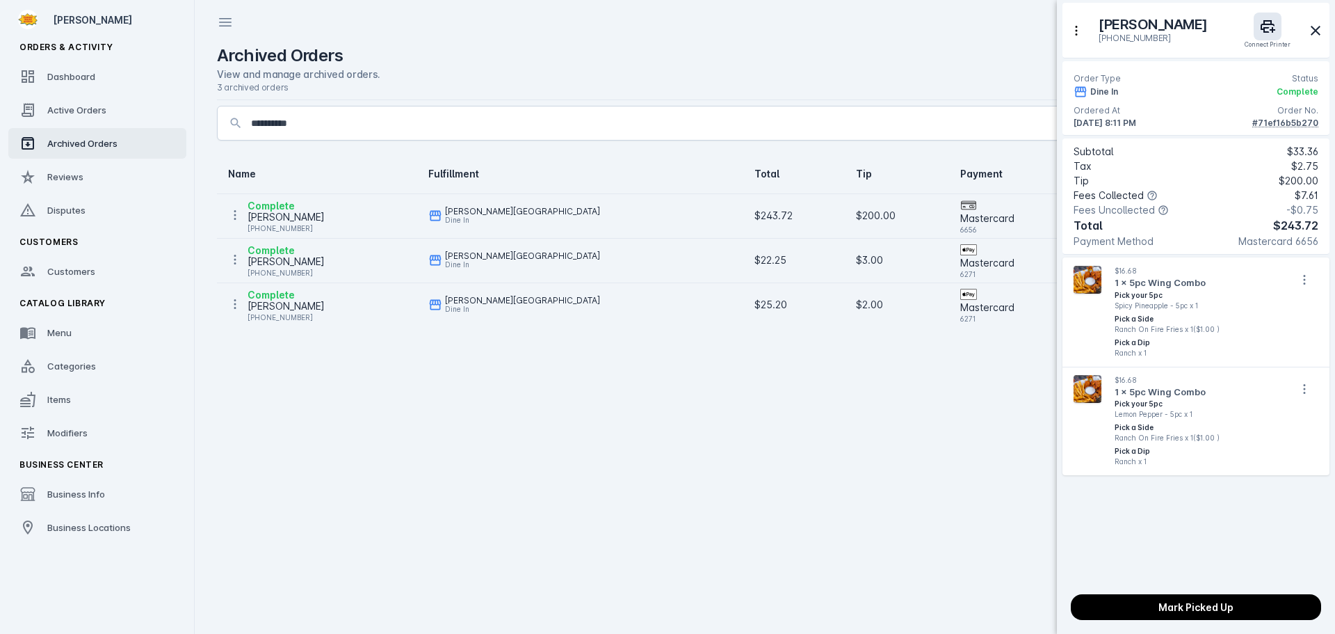
click at [1275, 124] on div "#71ef16b5b270" at bounding box center [1285, 123] width 66 height 13
click at [673, 366] on div at bounding box center [667, 317] width 1335 height 634
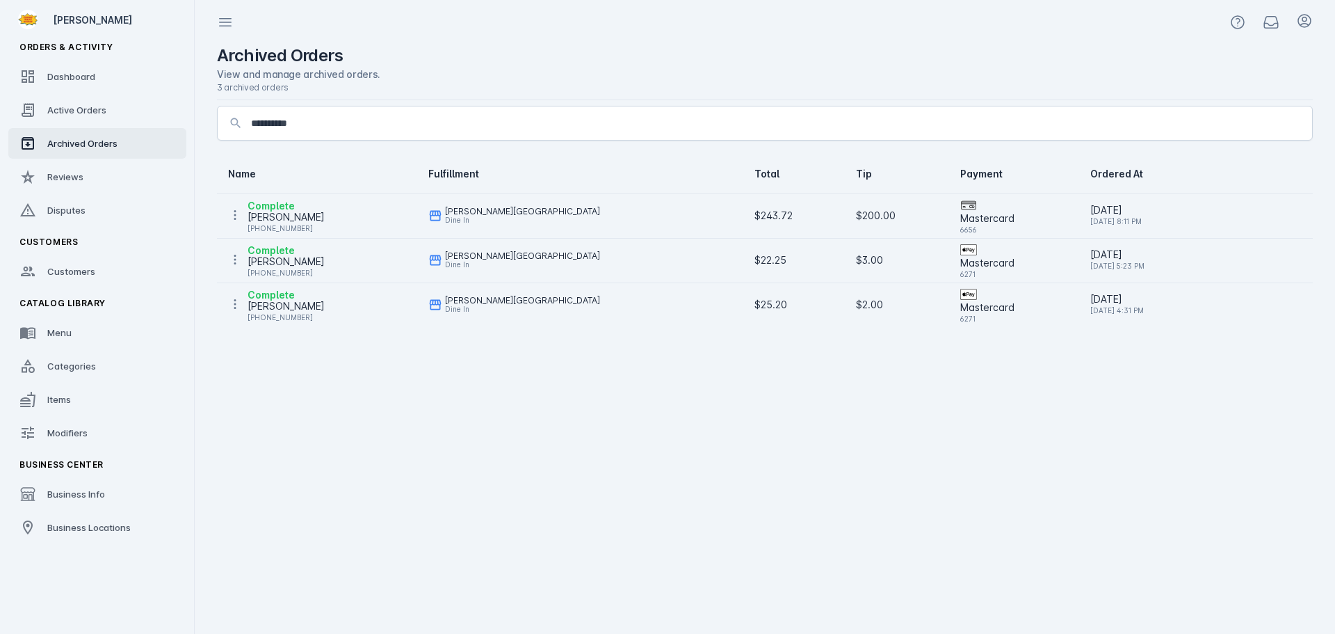
click at [607, 217] on div "[PERSON_NAME] Springs Saloon Dine In" at bounding box center [580, 215] width 304 height 25
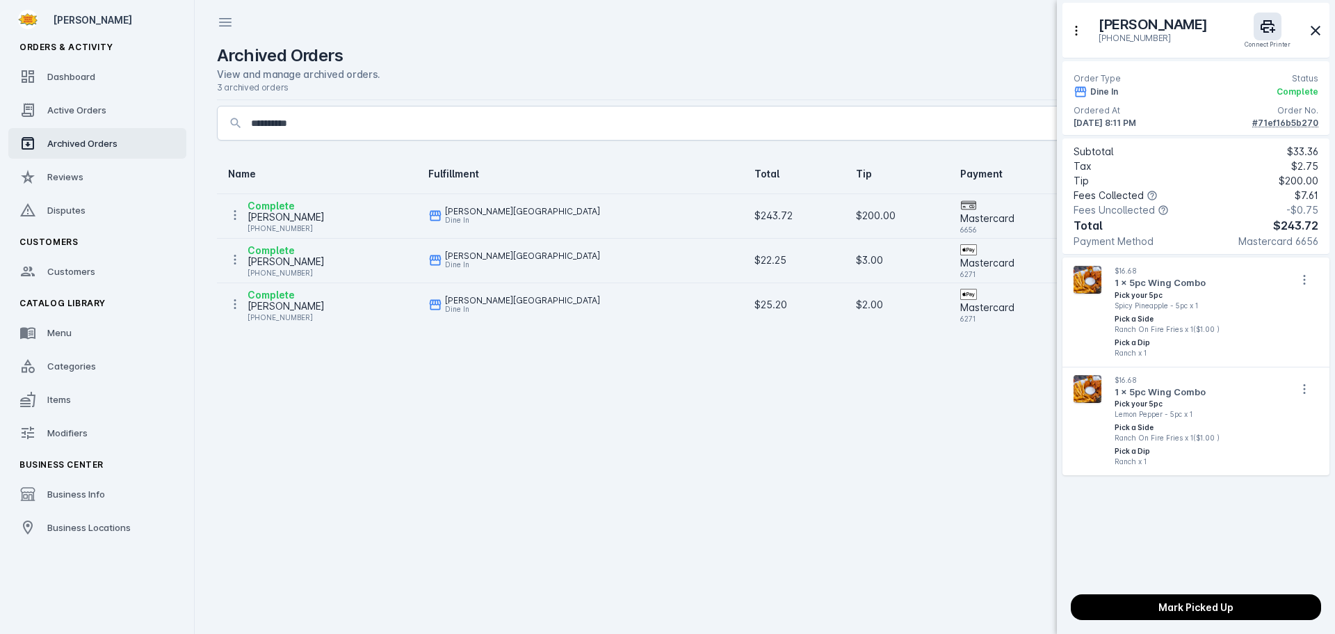
click at [239, 214] on div at bounding box center [667, 317] width 1335 height 634
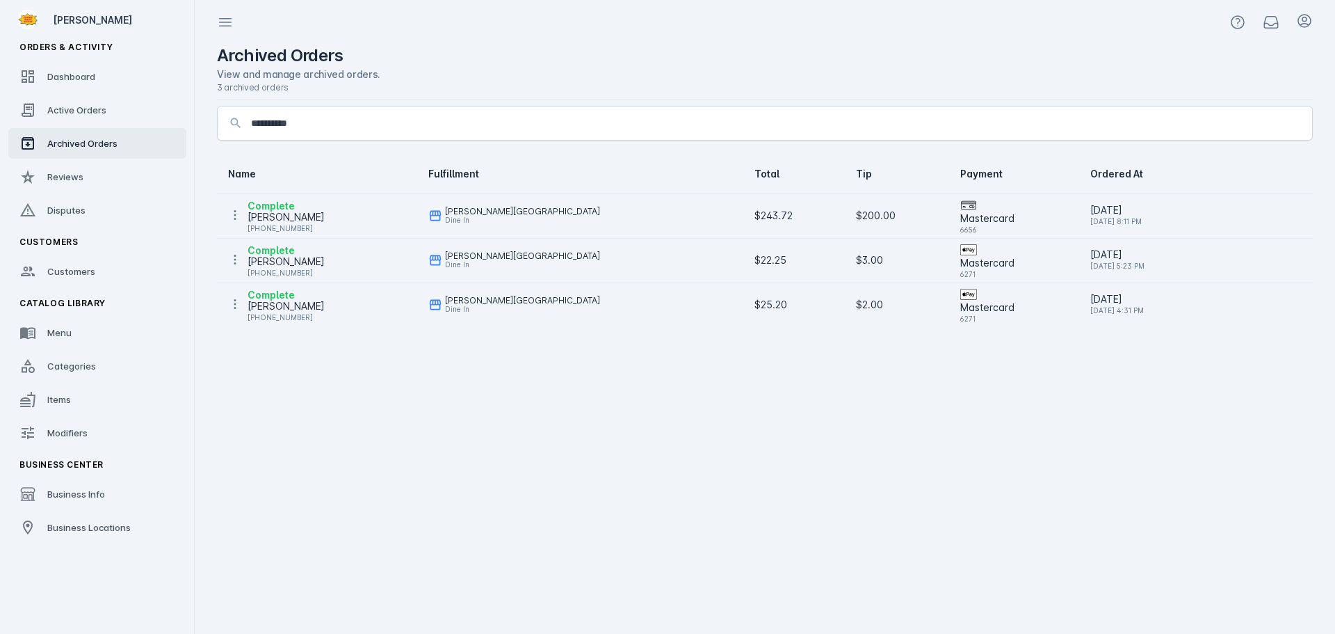
click at [585, 204] on div "[PERSON_NAME] Springs Saloon Dine In" at bounding box center [580, 215] width 304 height 25
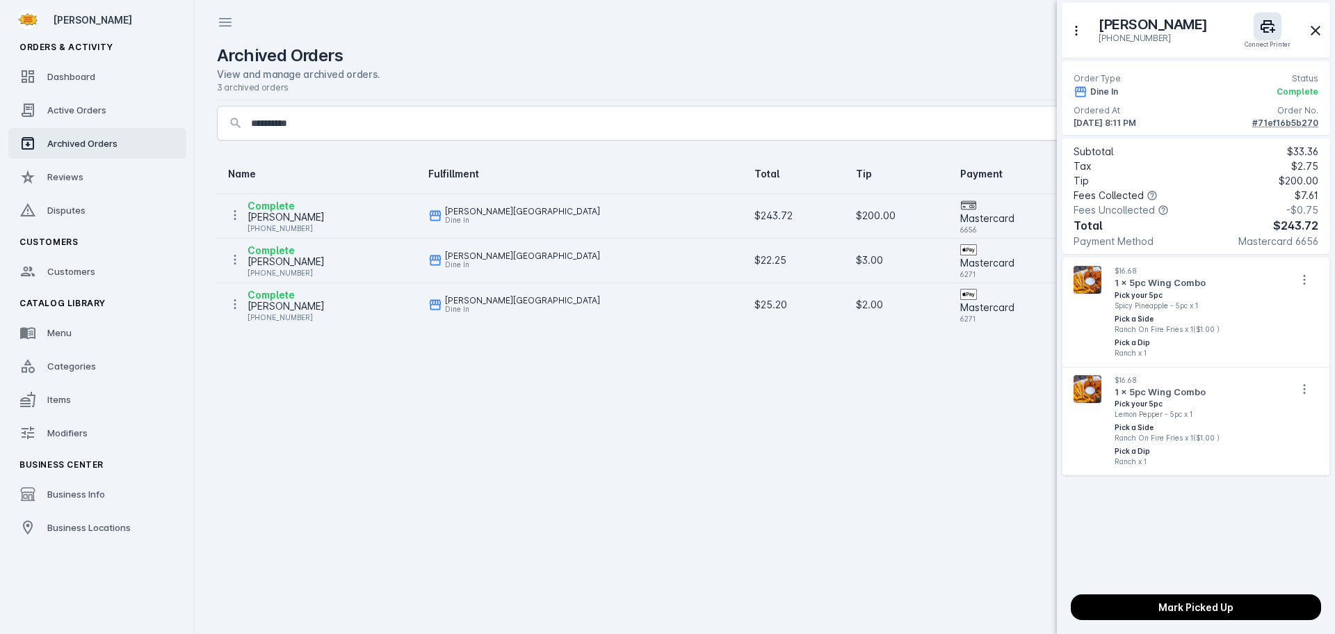
click at [362, 172] on div at bounding box center [667, 317] width 1335 height 634
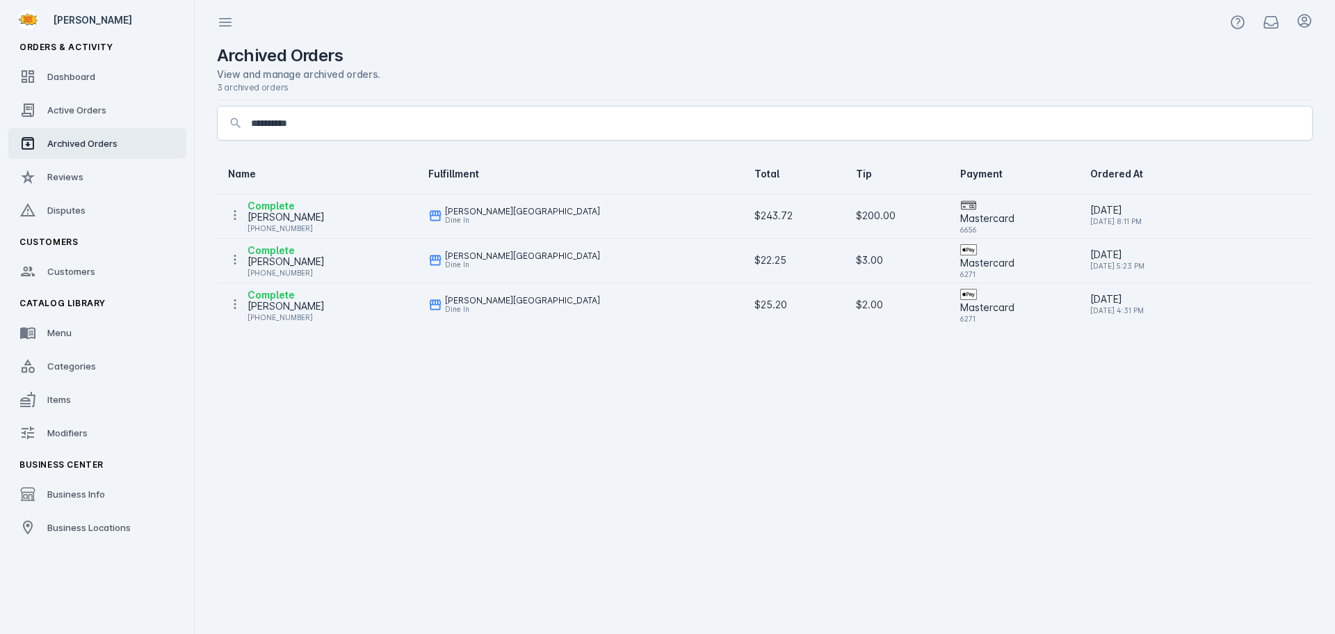
click at [227, 211] on td "Complete [PERSON_NAME] [PHONE_NUMBER]" at bounding box center [317, 215] width 200 height 45
click at [238, 216] on icon at bounding box center [235, 215] width 14 height 14
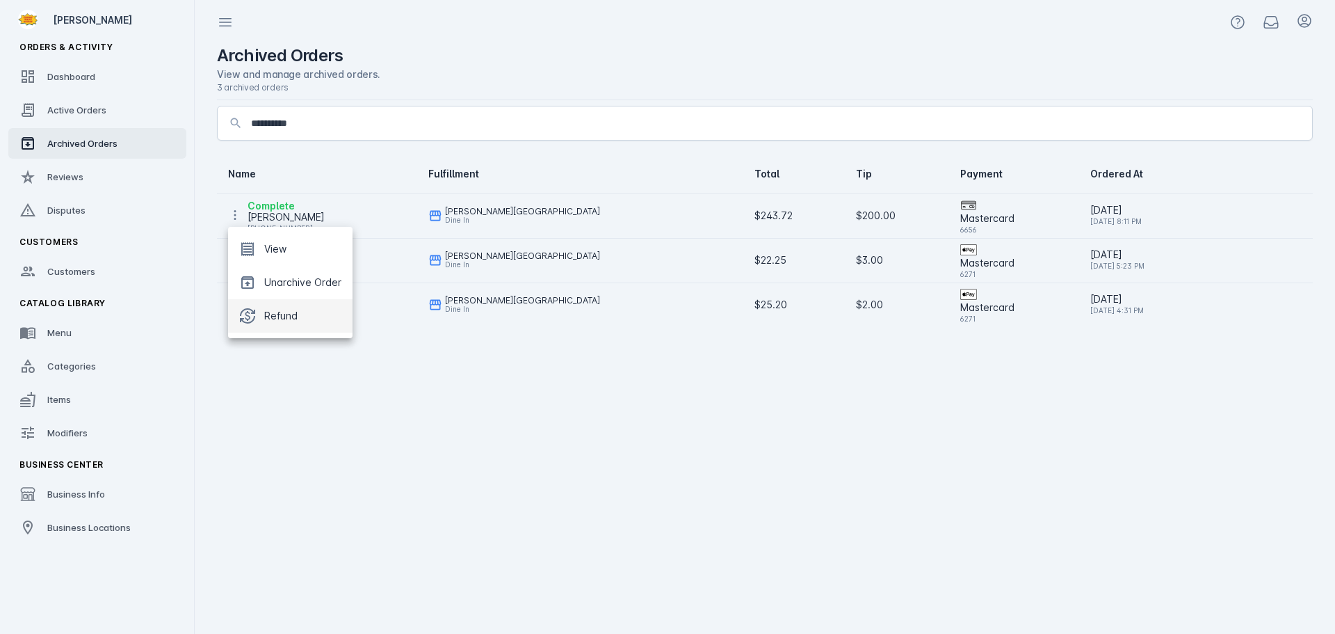
click at [273, 318] on span "Refund" at bounding box center [280, 315] width 33 height 17
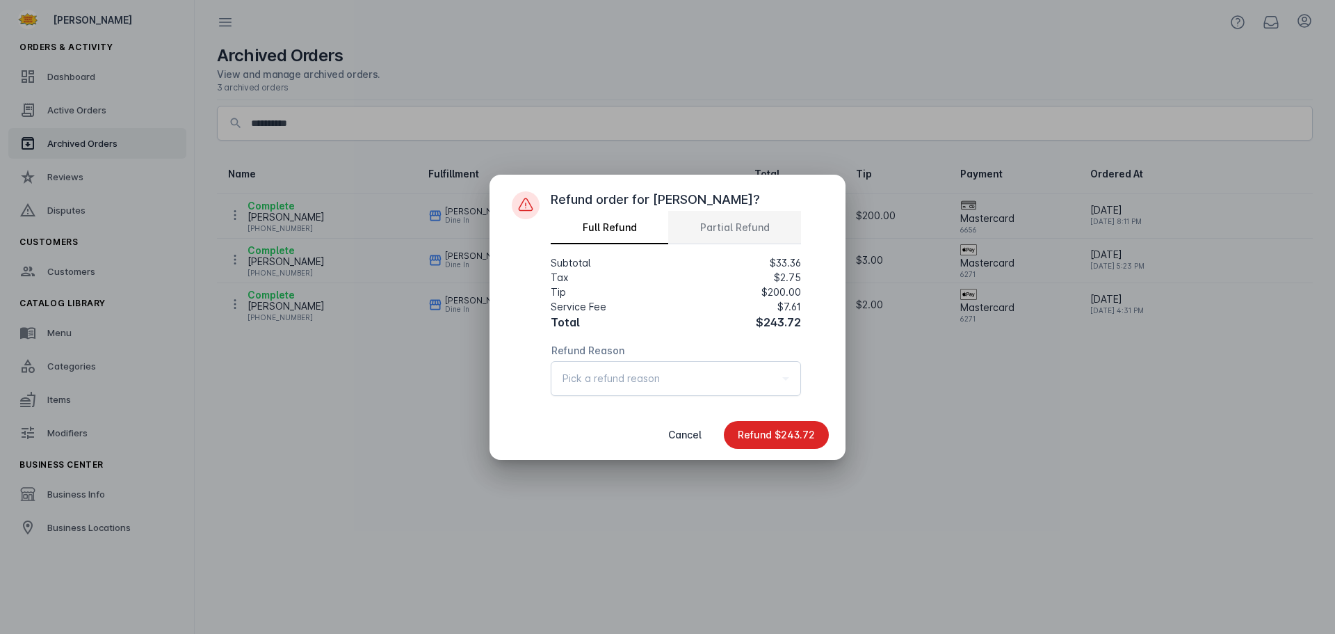
click at [724, 223] on span "Partial Refund" at bounding box center [735, 228] width 70 height 10
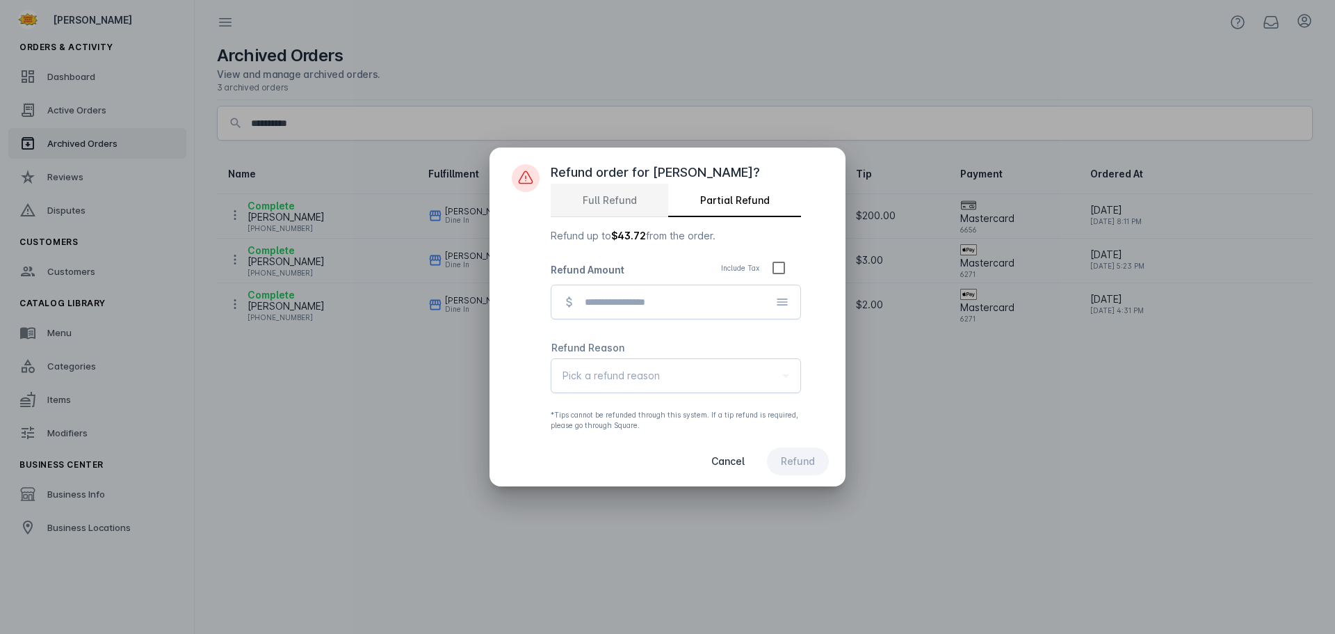
click at [583, 197] on span "Full Refund" at bounding box center [610, 200] width 54 height 10
type input "********"
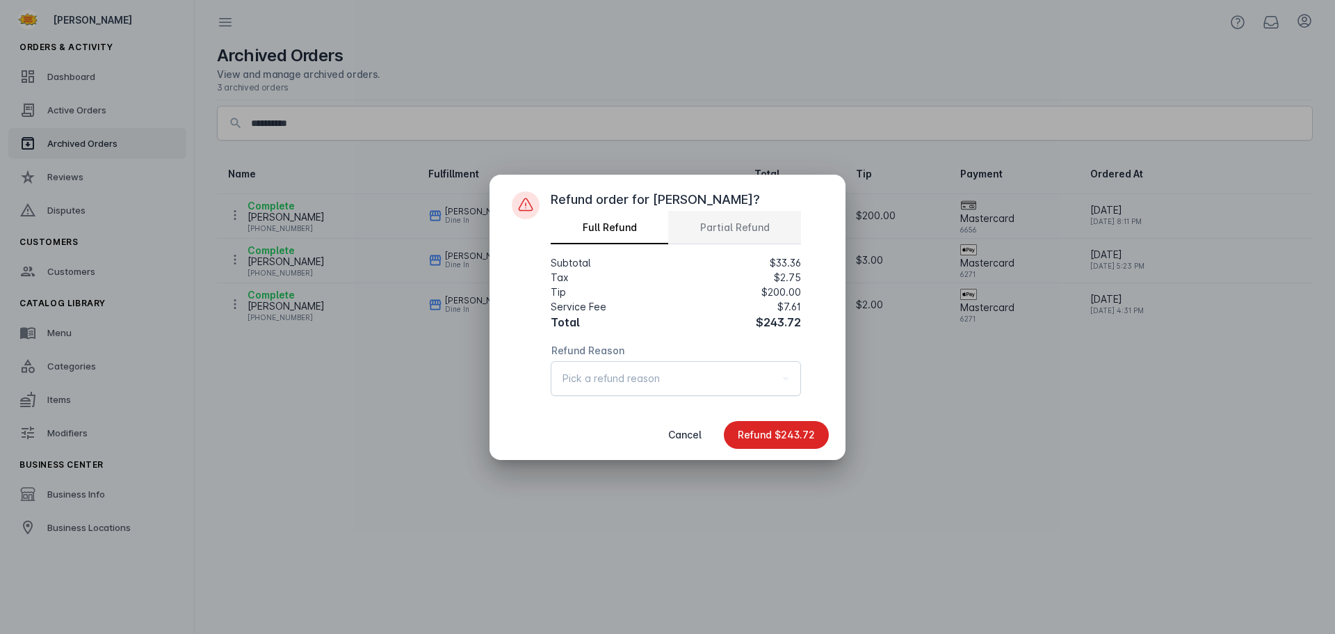
click at [744, 217] on span "Partial Refund" at bounding box center [735, 227] width 70 height 33
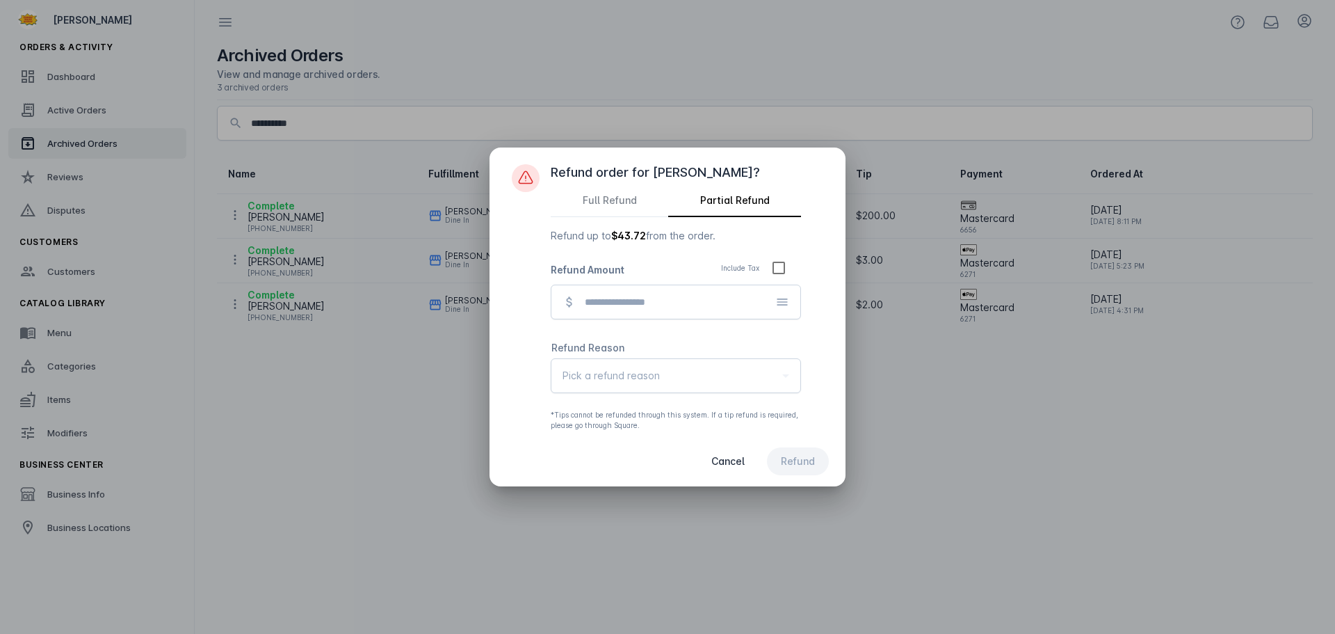
click at [786, 298] on icon at bounding box center [782, 302] width 14 height 14
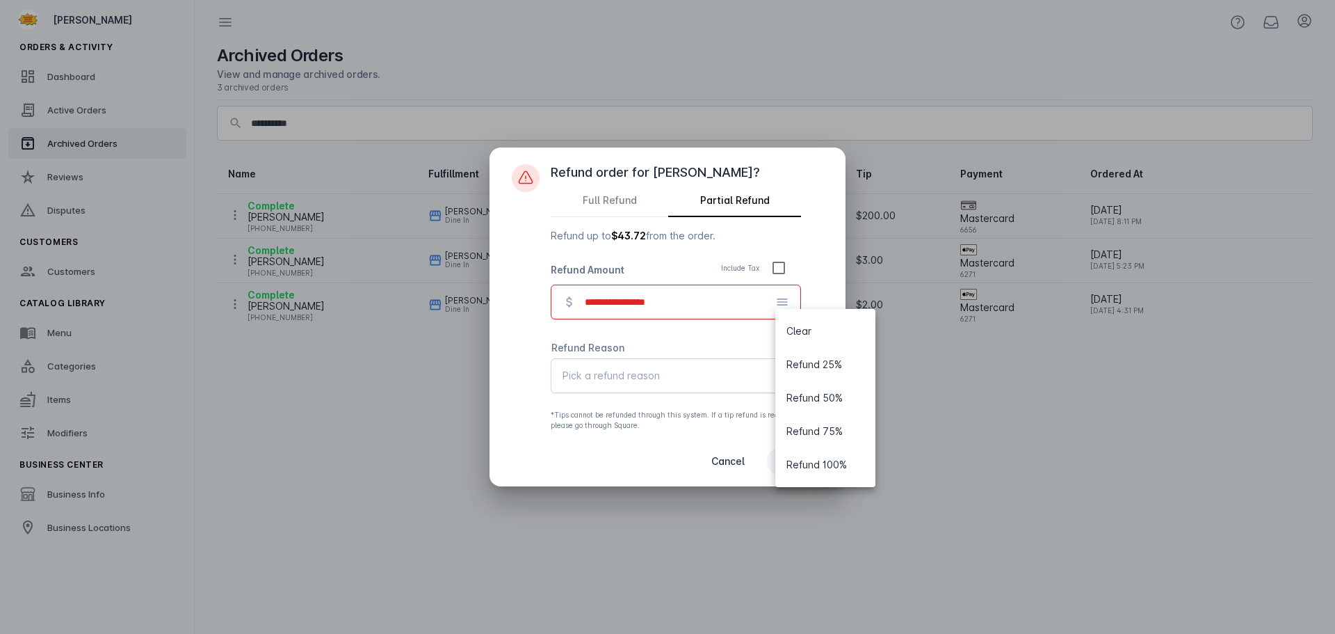
click at [519, 312] on div at bounding box center [667, 317] width 1335 height 634
click at [715, 456] on span "Cancel" at bounding box center [727, 461] width 33 height 10
